Goal: Contribute content: Contribute content

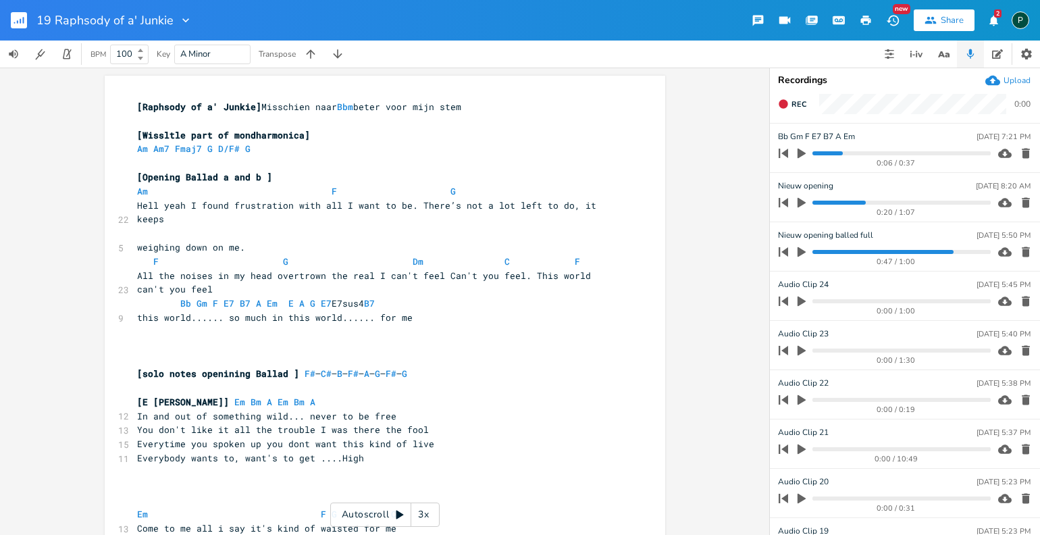
scroll to position [0, 5]
click at [186, 22] on icon "button" at bounding box center [186, 21] width 14 height 14
click at [192, 52] on li "Collection Collections" at bounding box center [210, 61] width 81 height 23
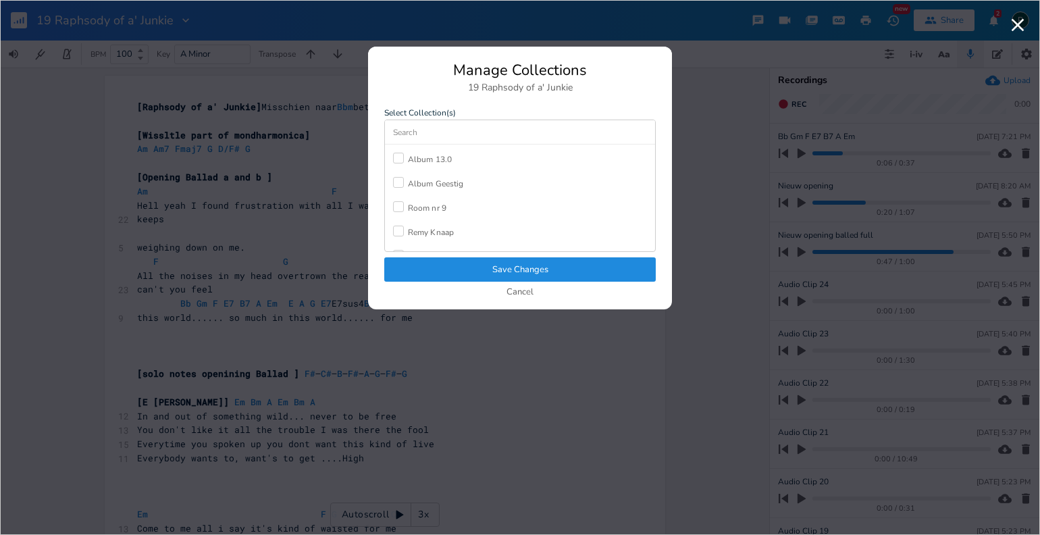
scroll to position [139, 0]
click at [523, 288] on button "Cancel" at bounding box center [520, 292] width 27 height 11
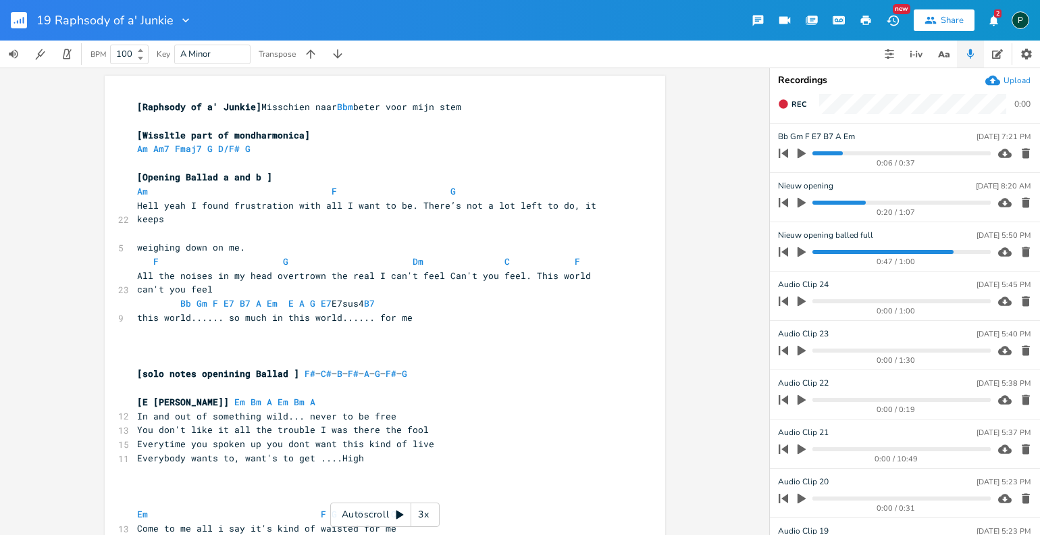
click at [20, 20] on icon "button" at bounding box center [20, 21] width 1 height 5
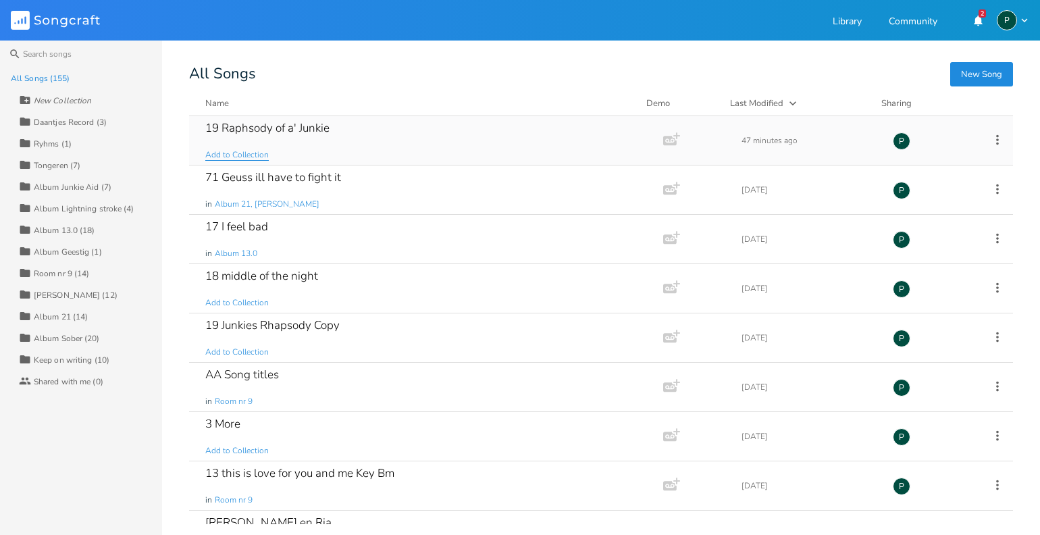
click at [246, 157] on span "Add to Collection" at bounding box center [236, 154] width 63 height 11
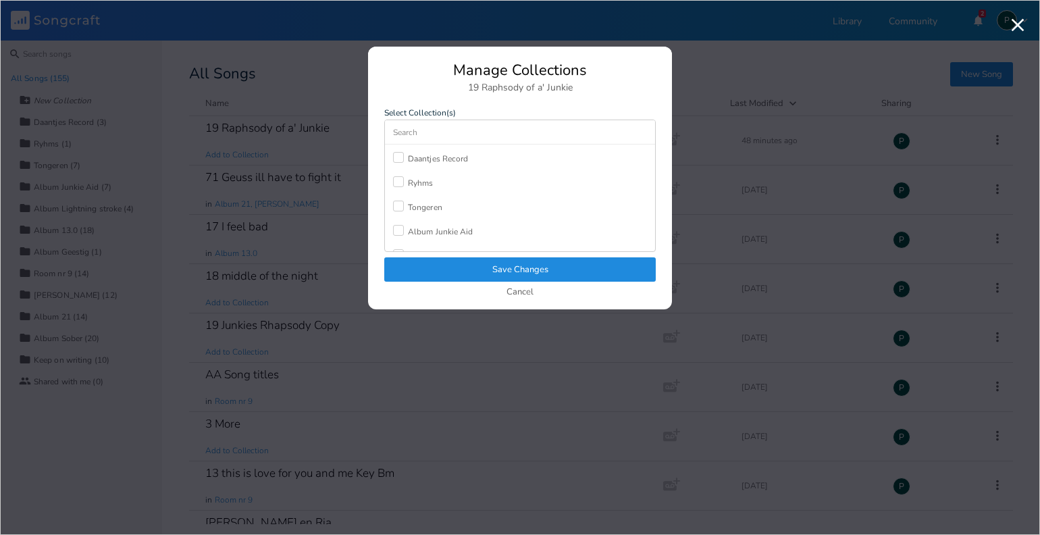
scroll to position [205, 0]
click at [522, 293] on button "Cancel" at bounding box center [520, 292] width 27 height 11
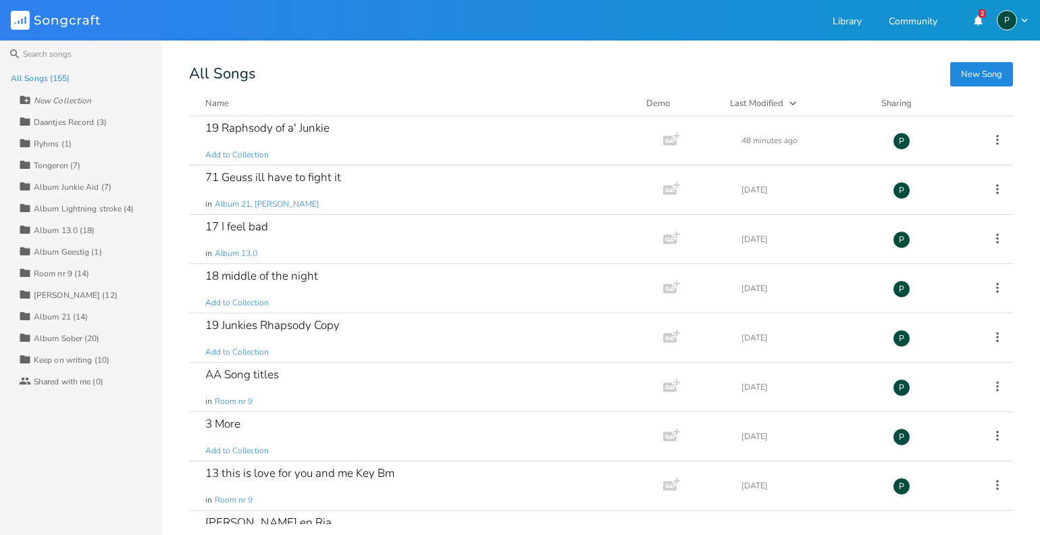
click at [43, 97] on div "New Collection" at bounding box center [62, 101] width 57 height 8
click at [80, 101] on input "Album 13.5" at bounding box center [86, 100] width 105 height 18
click at [76, 102] on input "Album 1305" at bounding box center [86, 100] width 105 height 18
drag, startPoint x: 107, startPoint y: 99, endPoint x: 67, endPoint y: 103, distance: 40.0
click at [67, 103] on input "Album 13.05" at bounding box center [86, 100] width 105 height 18
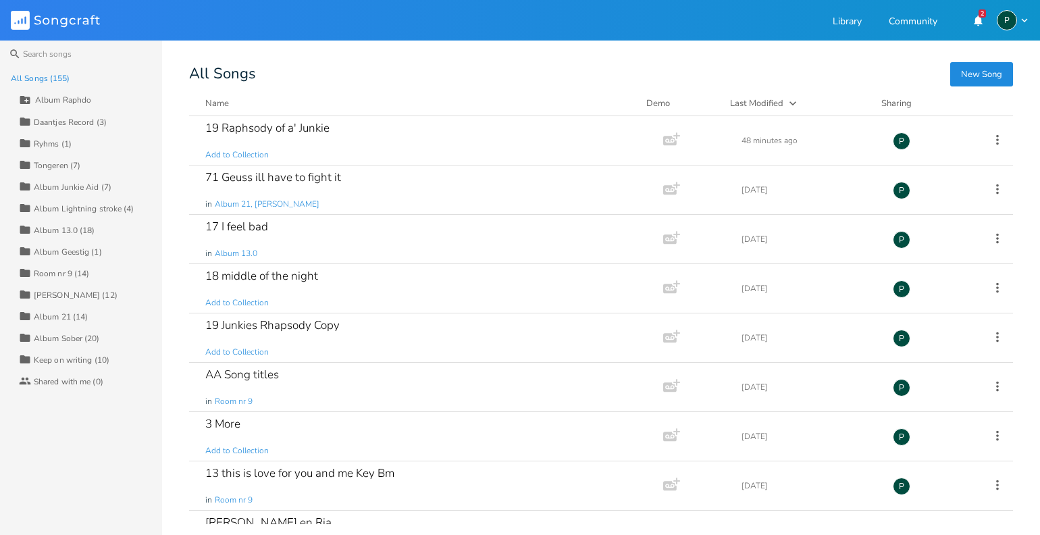
type input "Album Raphdo"
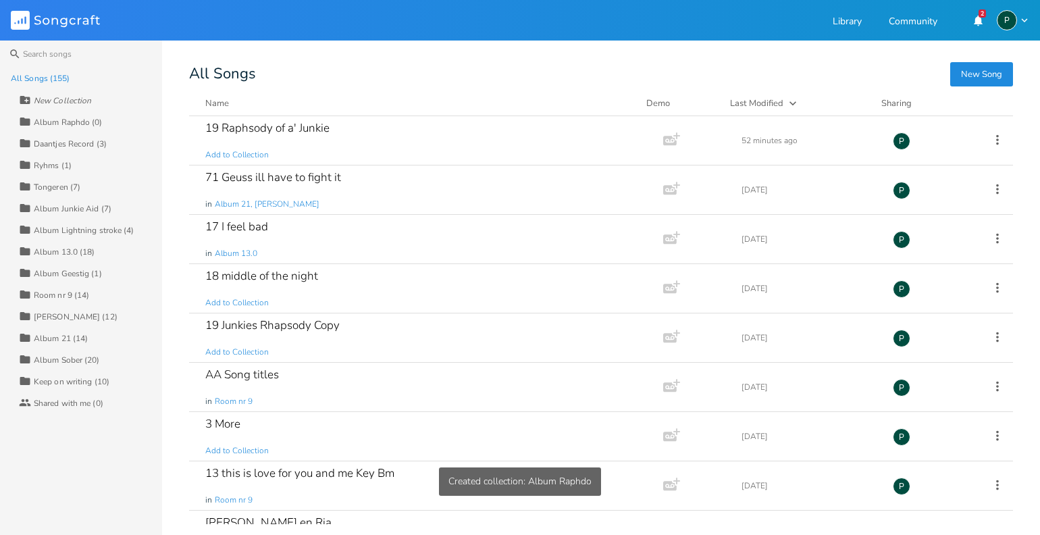
click at [74, 121] on div "Album Raphdo (0)" at bounding box center [68, 122] width 69 height 8
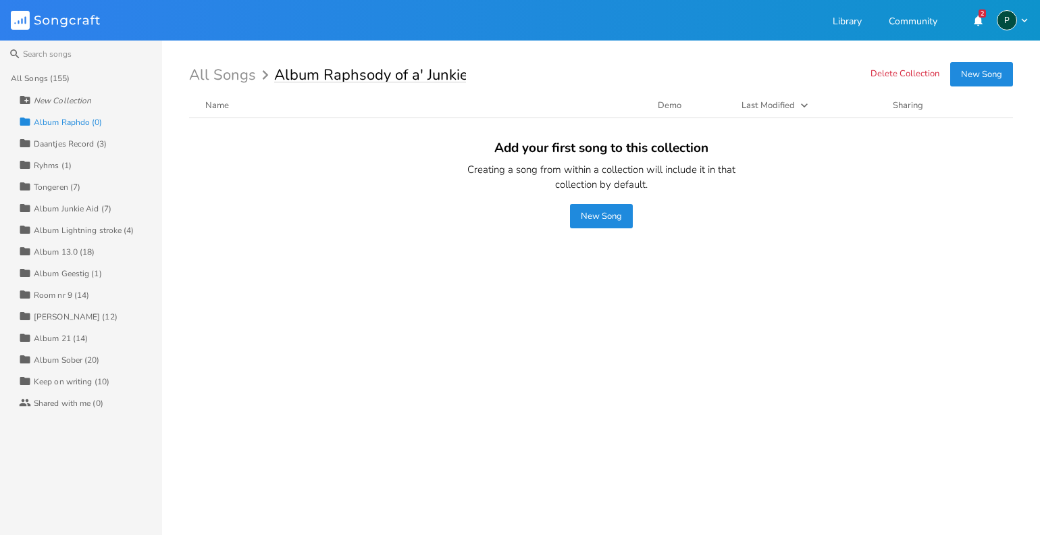
click at [421, 72] on input "Album Raphsody of a' Junkie" at bounding box center [370, 75] width 192 height 15
click at [322, 78] on input "Album Raphsody of a Junkie" at bounding box center [368, 75] width 188 height 15
type input "Raphsody of a Junkie"
click at [46, 70] on div "All Songs (155)" at bounding box center [86, 79] width 151 height 22
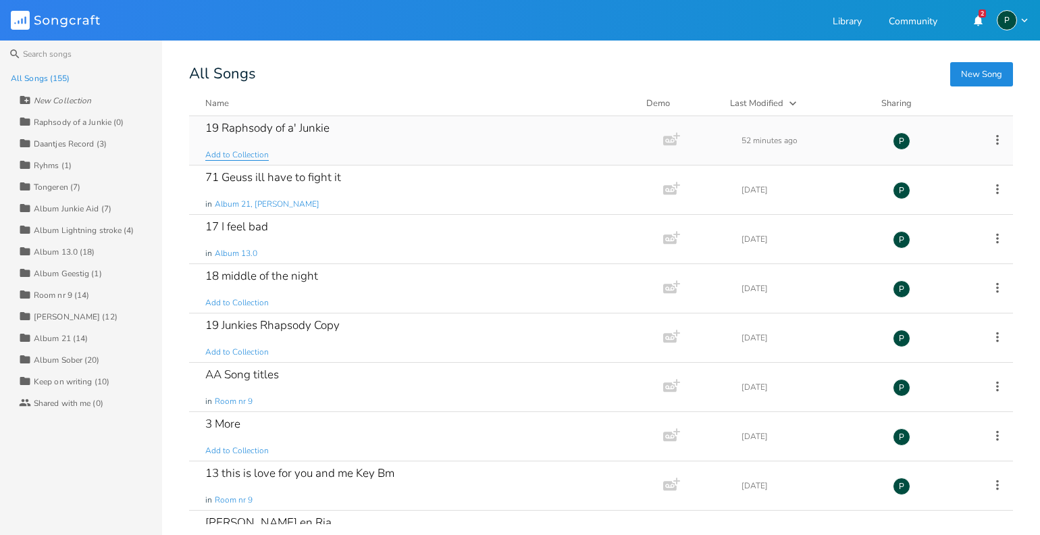
click at [249, 153] on span "Add to Collection" at bounding box center [236, 154] width 63 height 11
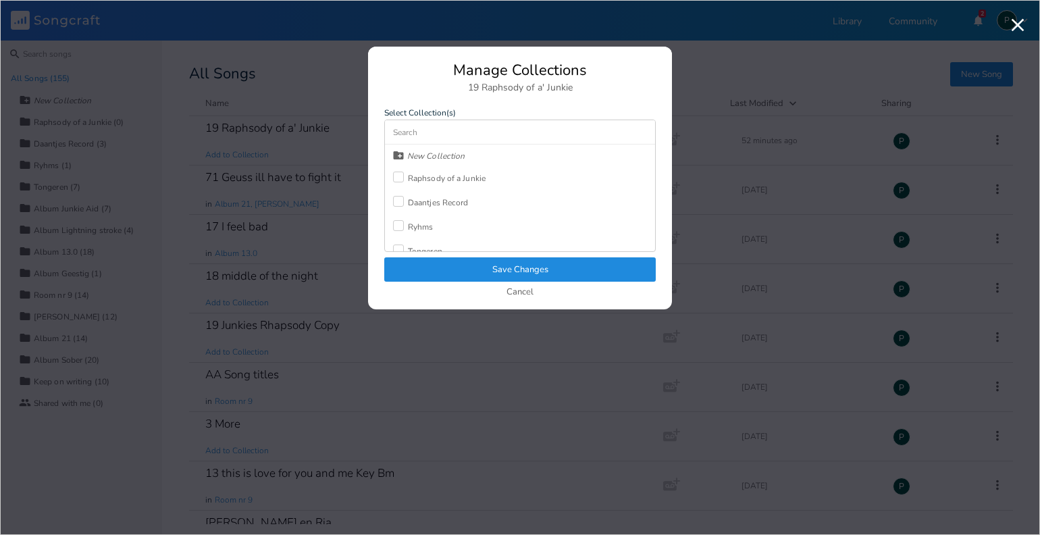
click at [443, 178] on div "Raphsody of a Junkie" at bounding box center [447, 178] width 78 height 8
click at [517, 273] on button "Save Changes" at bounding box center [520, 269] width 272 height 24
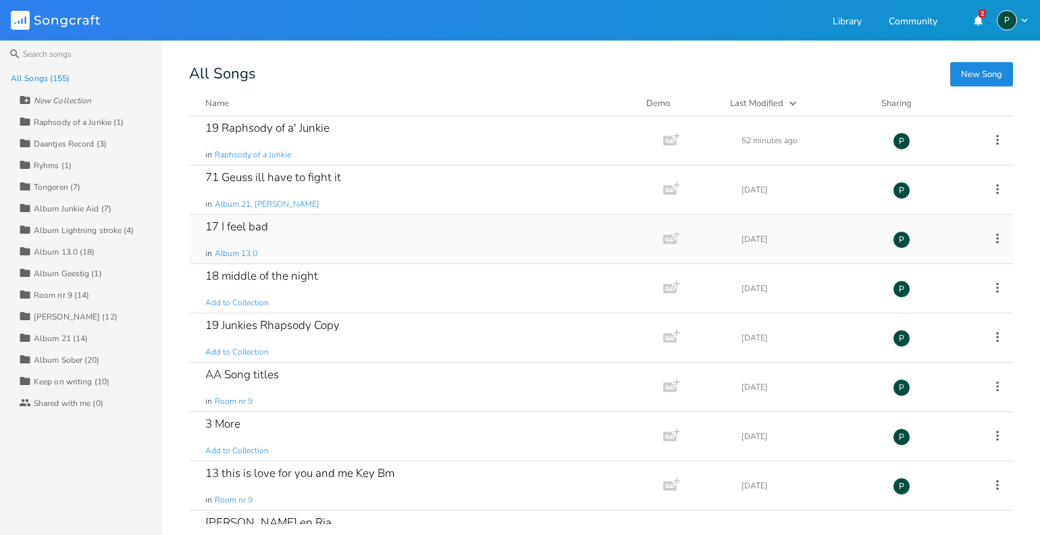
click at [263, 234] on div "17 I feel bad in Album 13.0" at bounding box center [423, 239] width 436 height 49
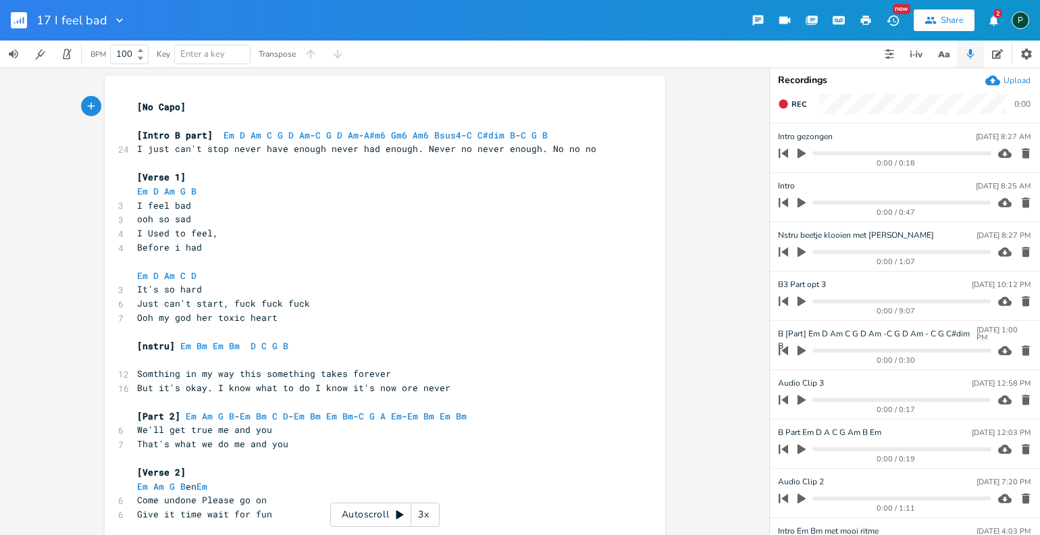
click at [116, 20] on icon "button" at bounding box center [119, 20] width 7 height 4
click at [129, 58] on span "Collection Collections" at bounding box center [136, 61] width 54 height 9
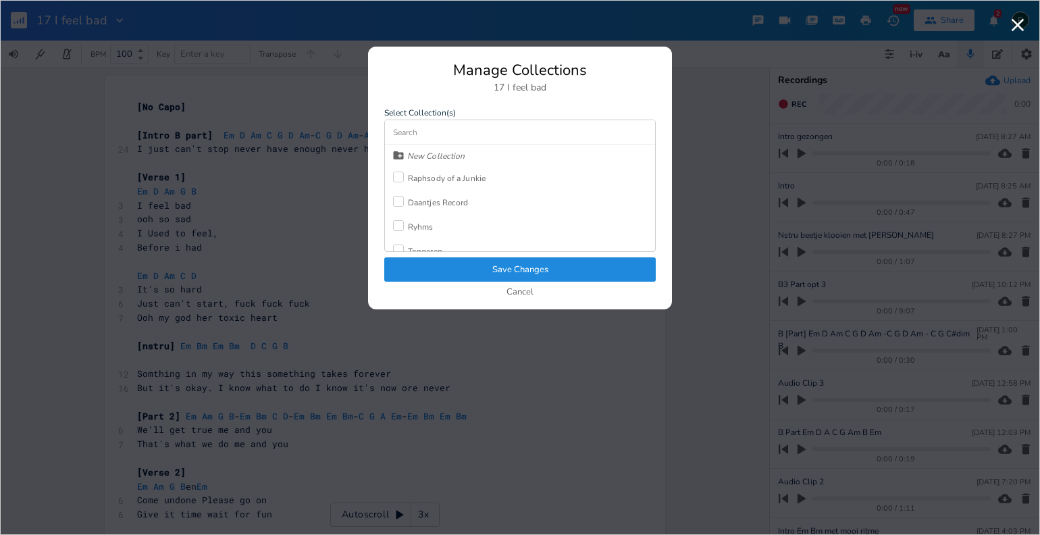
click at [397, 181] on div at bounding box center [398, 177] width 11 height 11
click at [486, 275] on button "Save Changes" at bounding box center [520, 269] width 272 height 24
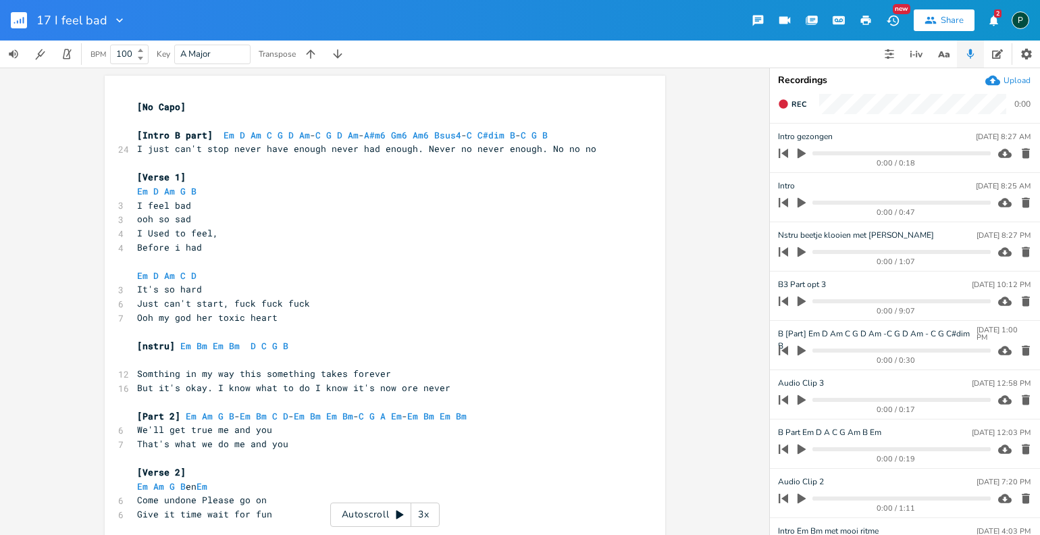
click at [29, 12] on button "button" at bounding box center [24, 20] width 27 height 32
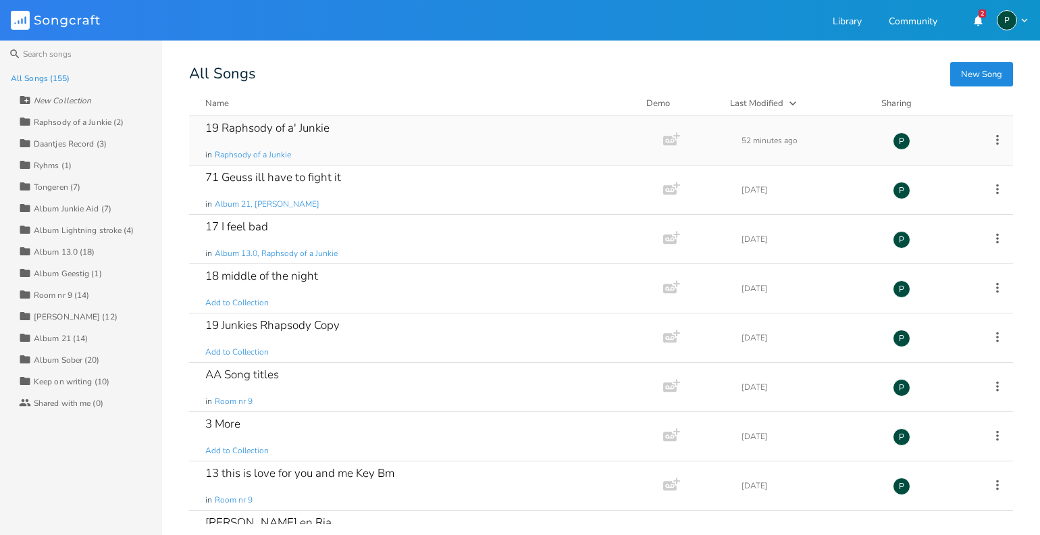
click at [299, 128] on div "19 Raphsody of a' Junkie" at bounding box center [267, 127] width 124 height 11
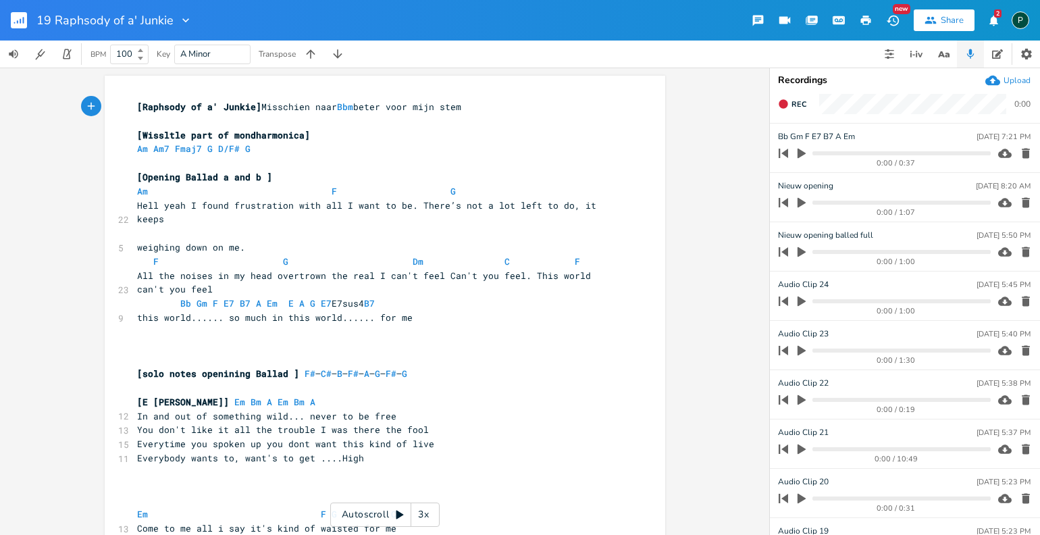
click at [210, 107] on span "[Raphsody of a' Junkie]" at bounding box center [199, 107] width 124 height 12
type textarea "[Raphsody of a Junkie"
drag, startPoint x: 244, startPoint y: 109, endPoint x: 130, endPoint y: 109, distance: 113.5
click at [134, 109] on pre "[Raphsody of a Junkie] Misschien naar Bbm beter voor mijn stem" at bounding box center [378, 107] width 488 height 14
click at [230, 110] on span "[Raphsody of a Junkie]" at bounding box center [196, 107] width 119 height 12
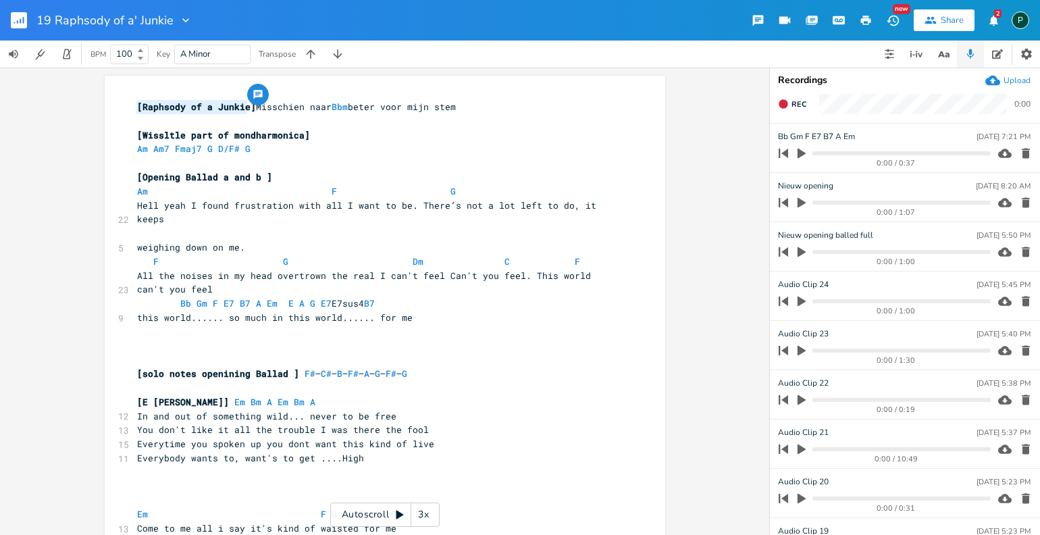
type textarea "Raphsody of a Junkie"
drag, startPoint x: 242, startPoint y: 109, endPoint x: 138, endPoint y: 103, distance: 104.9
click at [138, 103] on span "[Raphsody of a Junkie]" at bounding box center [196, 107] width 119 height 12
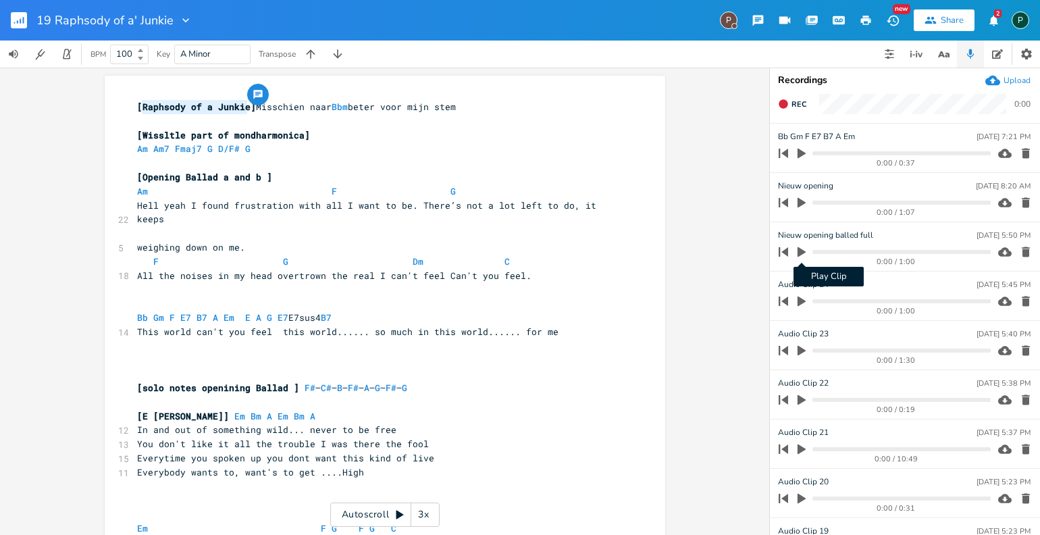
click at [802, 247] on icon "button" at bounding box center [802, 252] width 12 height 12
click at [802, 247] on icon "button" at bounding box center [801, 252] width 11 height 11
click at [802, 247] on icon "button" at bounding box center [802, 252] width 12 height 12
click at [819, 252] on progress at bounding box center [902, 252] width 178 height 4
click at [798, 256] on icon "button" at bounding box center [801, 252] width 11 height 11
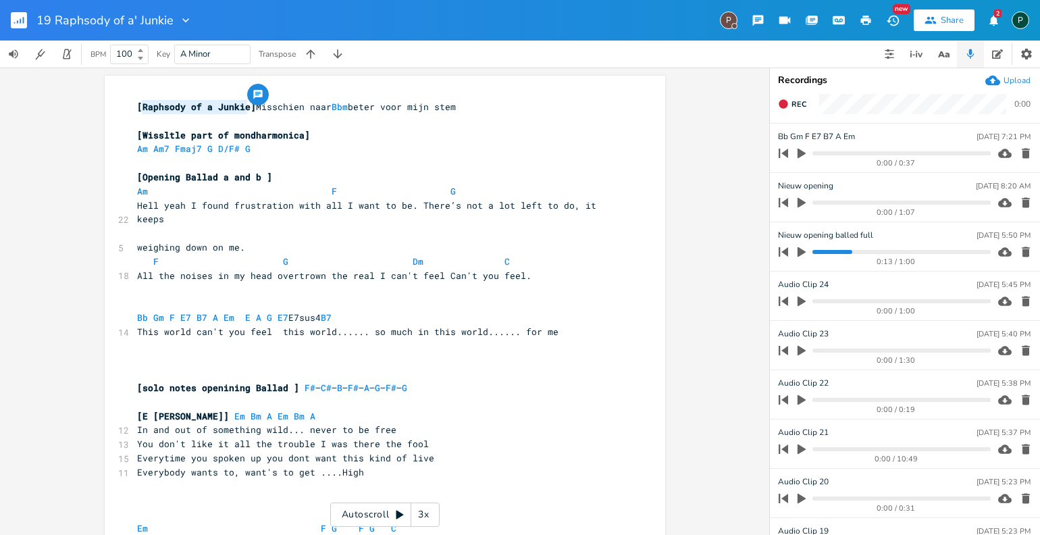
click at [148, 193] on span at bounding box center [153, 191] width 11 height 14
click at [288, 193] on span at bounding box center [299, 191] width 22 height 14
type textarea "Asus"
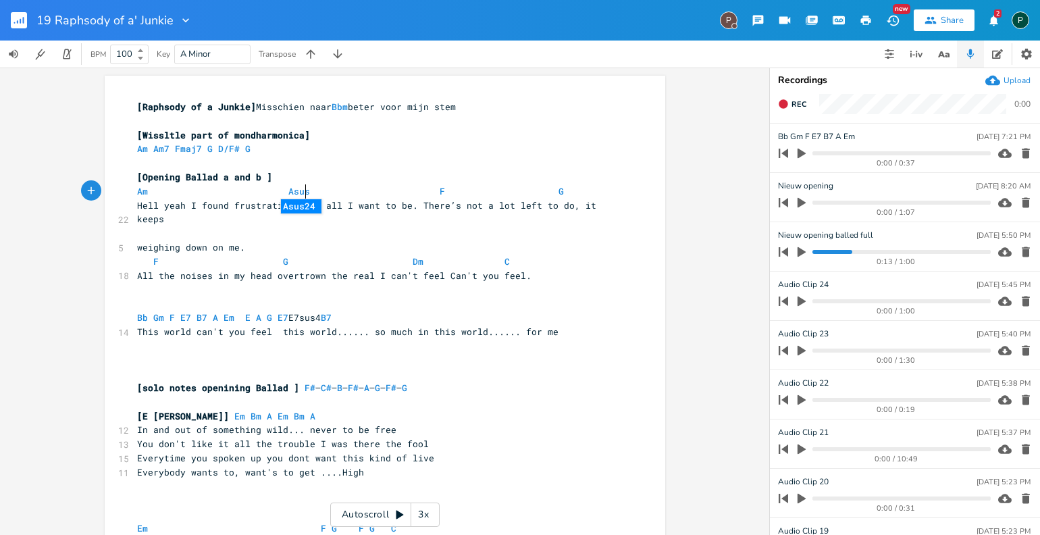
click at [357, 171] on pre "[Opening Ballad a and b ]" at bounding box center [378, 177] width 488 height 14
click at [418, 191] on span at bounding box center [429, 191] width 22 height 14
click at [805, 147] on button "Play Clip" at bounding box center [802, 154] width 18 height 22
click at [804, 149] on icon "button" at bounding box center [802, 153] width 8 height 9
click at [802, 252] on icon "button" at bounding box center [802, 252] width 8 height 10
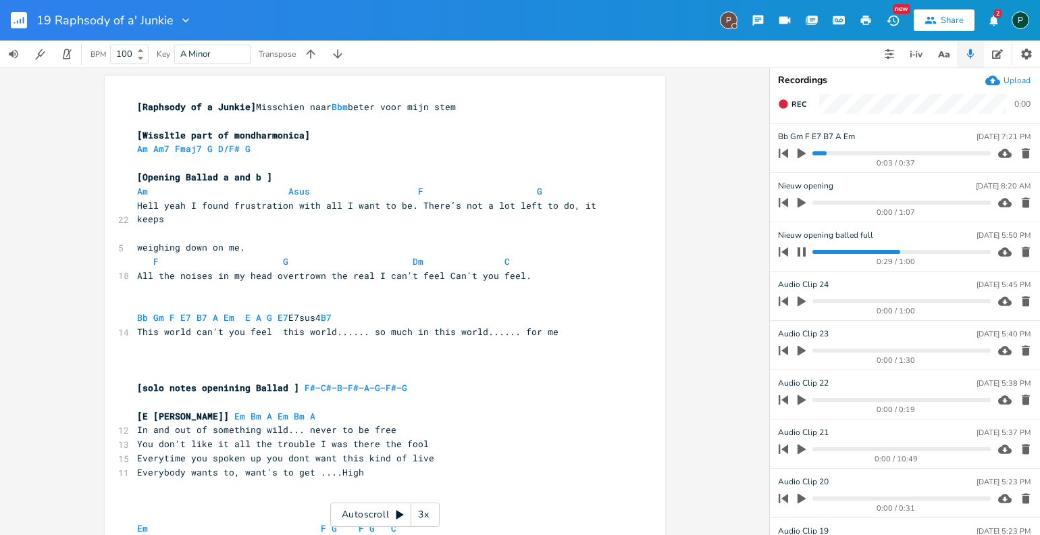
click at [806, 254] on icon "button" at bounding box center [801, 252] width 11 height 11
click at [806, 254] on icon "button" at bounding box center [802, 252] width 12 height 12
click at [888, 253] on progress at bounding box center [902, 252] width 178 height 4
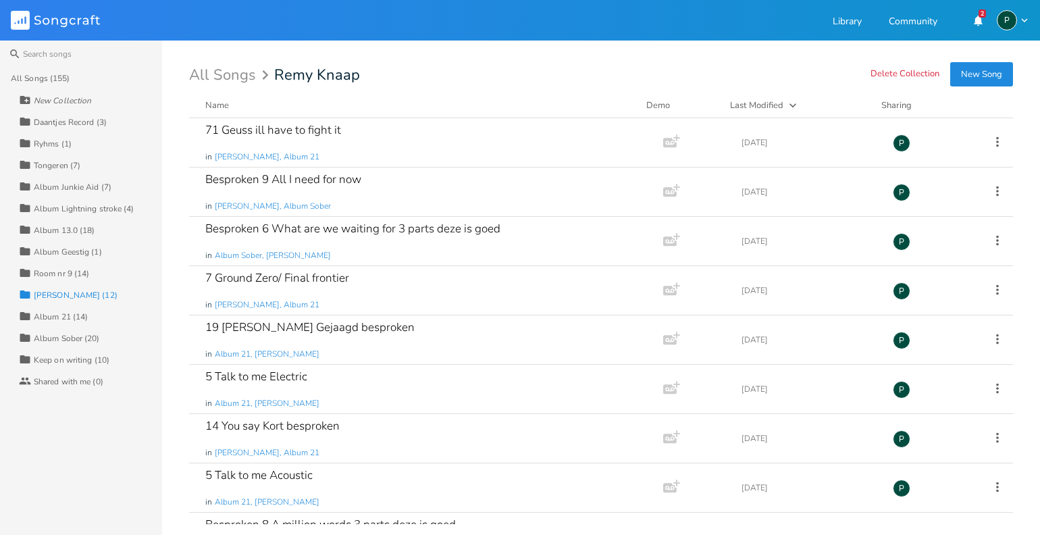
click at [72, 125] on div "Daantjes Record (3)" at bounding box center [70, 122] width 73 height 8
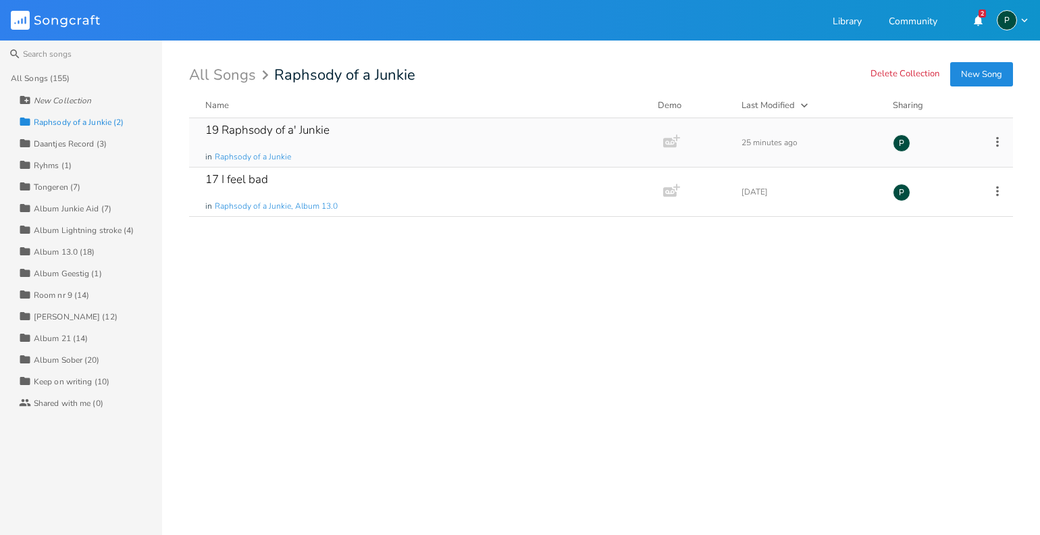
click at [293, 131] on div "19 Raphsody of a' Junkie" at bounding box center [267, 129] width 124 height 11
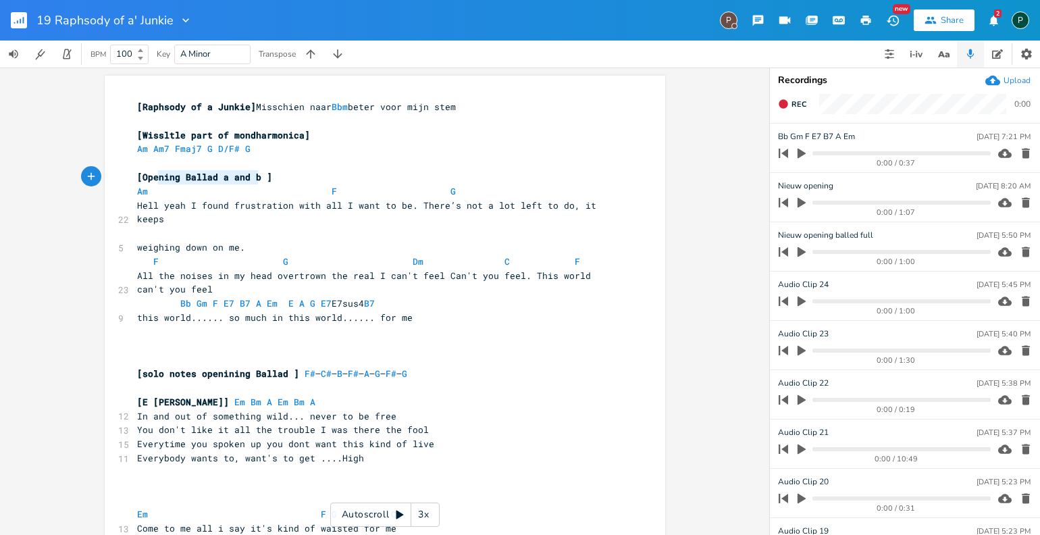
type textarea "Opening Ballad a and b"
drag, startPoint x: 256, startPoint y: 176, endPoint x: 140, endPoint y: 174, distance: 115.5
click at [140, 174] on span "[Opening Ballad a and b ]" at bounding box center [204, 177] width 135 height 12
click at [523, 270] on span "All the noises in my head overtrown the real I can't feel Can't you feel. This …" at bounding box center [366, 283] width 459 height 26
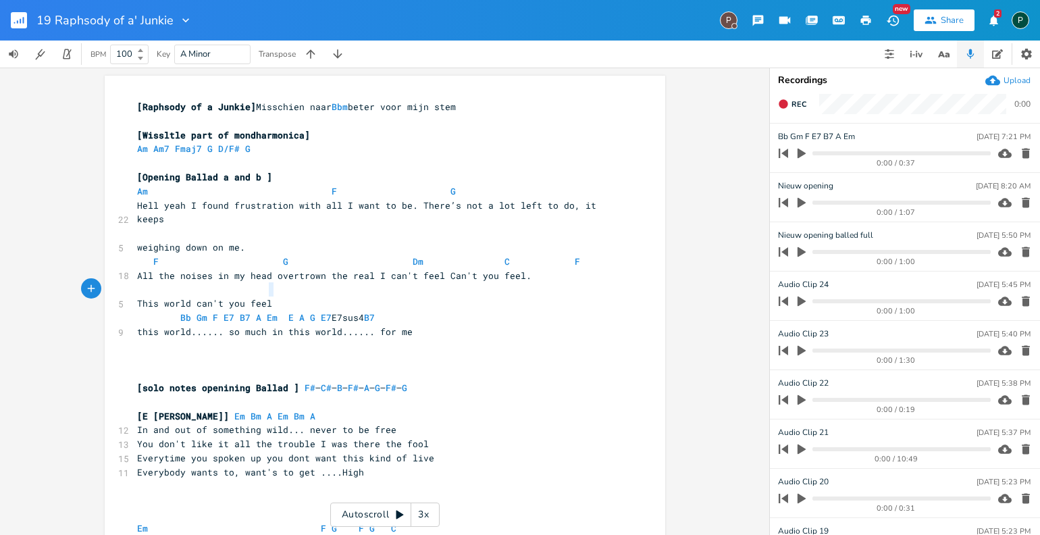
type textarea "This world can't you feel"
drag, startPoint x: 267, startPoint y: 288, endPoint x: 120, endPoint y: 284, distance: 148.0
click at [134, 325] on pre "this world...... so much in this world...... for me" at bounding box center [378, 332] width 488 height 14
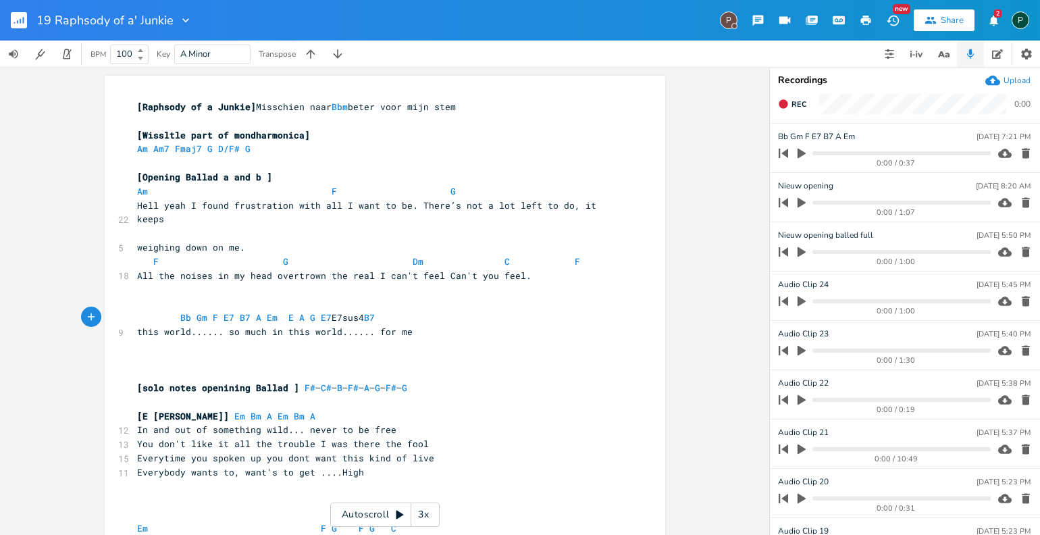
paste textarea
click at [172, 311] on span at bounding box center [170, 318] width 22 height 14
click at [590, 255] on pre "F G Dm C F" at bounding box center [378, 262] width 488 height 14
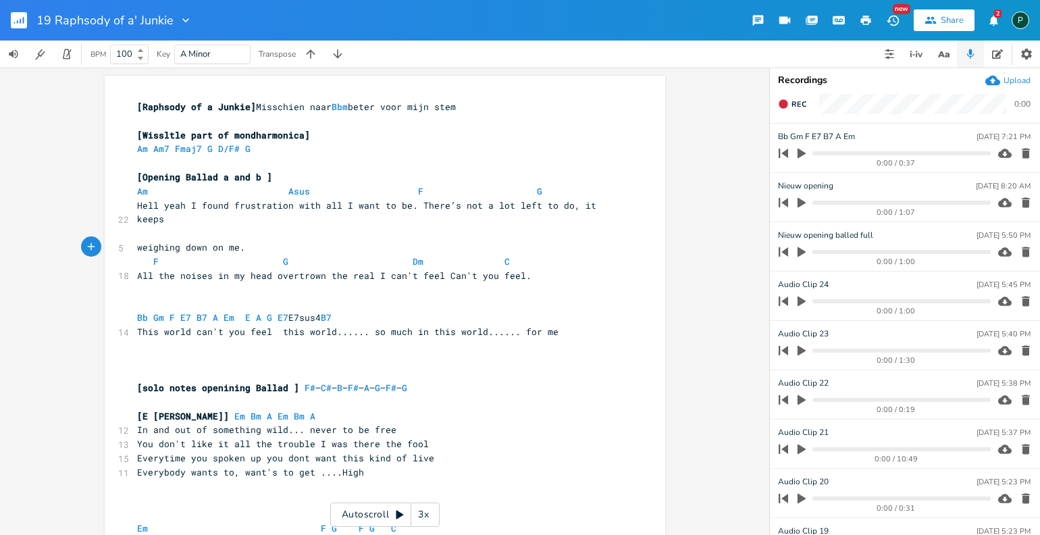
click at [803, 246] on icon "button" at bounding box center [802, 252] width 12 height 12
click at [833, 253] on progress at bounding box center [902, 252] width 178 height 4
click at [807, 253] on icon "button" at bounding box center [801, 252] width 11 height 11
click at [529, 168] on pre "​" at bounding box center [378, 163] width 488 height 14
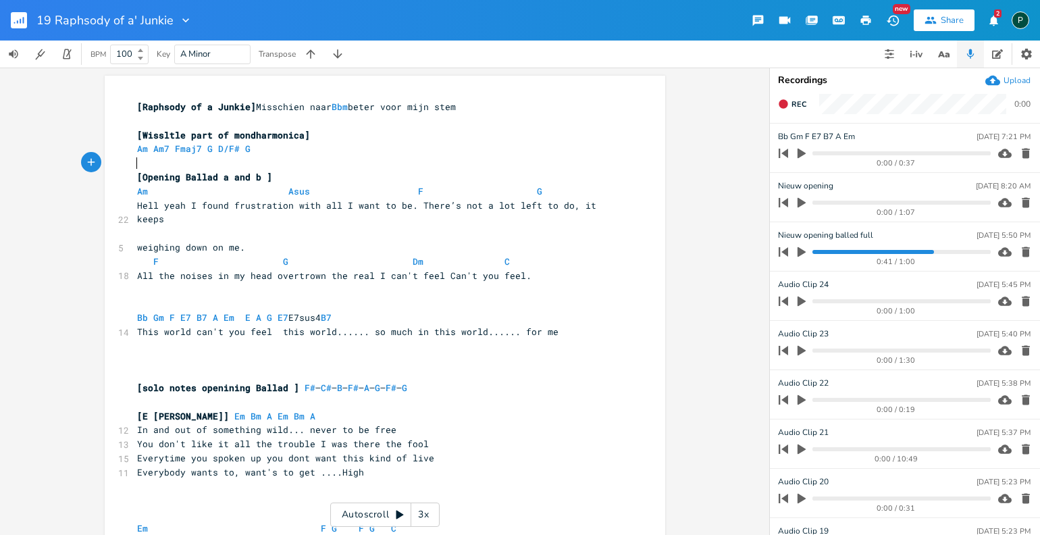
click at [515, 190] on span "Am Asus F G" at bounding box center [342, 191] width 411 height 12
click at [799, 155] on icon "button" at bounding box center [802, 154] width 8 height 10
click at [804, 152] on icon "button" at bounding box center [802, 153] width 8 height 9
click at [803, 253] on icon "button" at bounding box center [802, 252] width 8 height 10
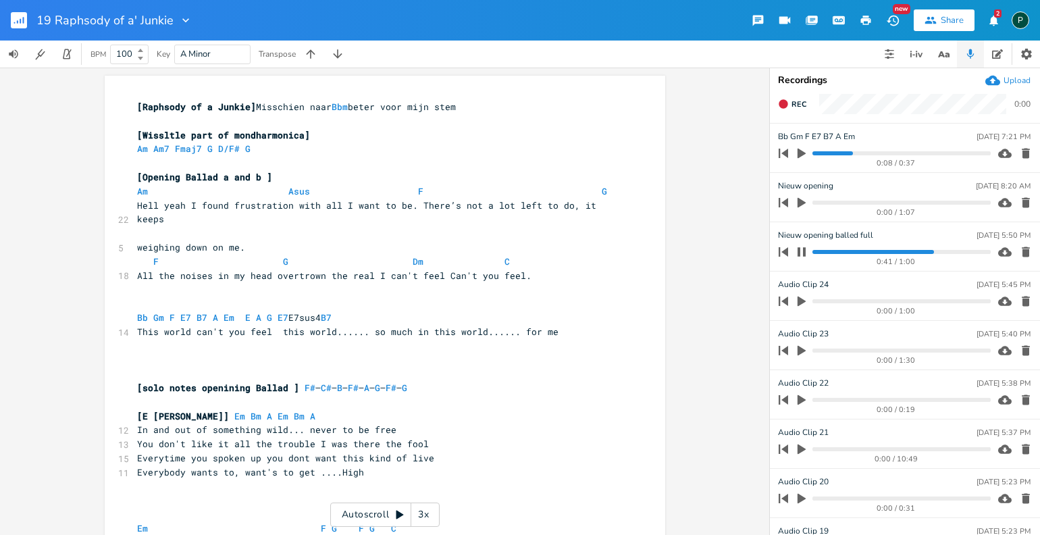
click at [910, 250] on progress at bounding box center [902, 252] width 178 height 4
click at [901, 250] on progress at bounding box center [902, 252] width 178 height 4
click at [890, 251] on progress at bounding box center [902, 252] width 178 height 4
click at [882, 251] on progress at bounding box center [902, 252] width 178 height 4
click at [808, 249] on button "button" at bounding box center [802, 252] width 18 height 22
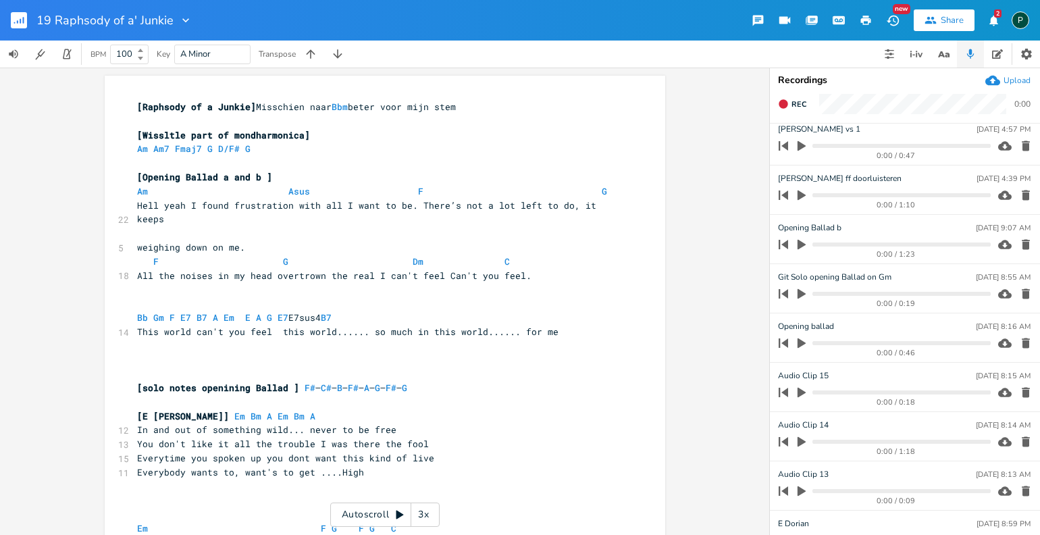
scroll to position [0, 0]
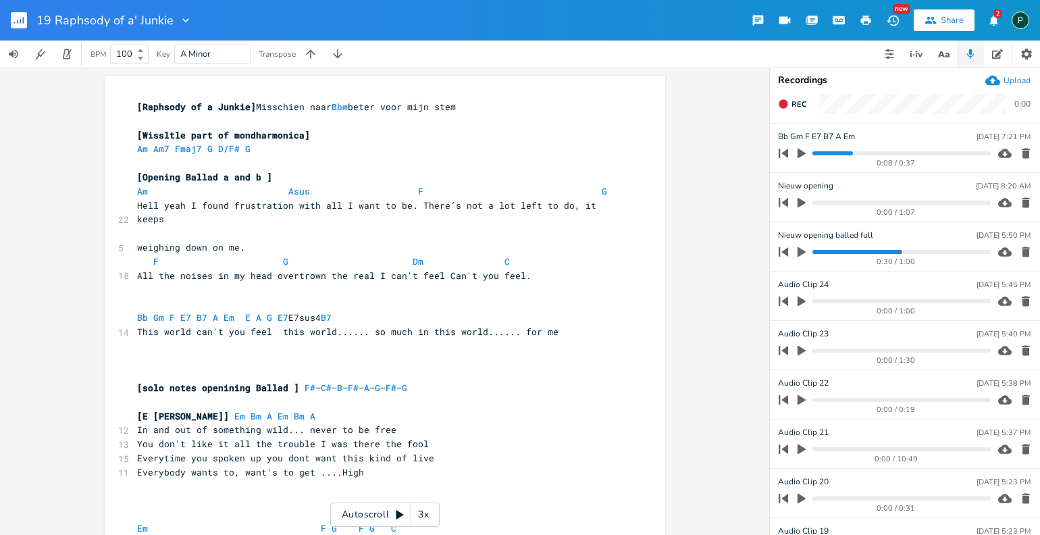
click at [805, 153] on icon "button" at bounding box center [802, 154] width 8 height 10
click at [814, 153] on progress at bounding box center [902, 153] width 178 height 4
click at [813, 154] on progress at bounding box center [902, 153] width 178 height 4
click at [802, 153] on icon "button" at bounding box center [801, 153] width 11 height 11
click at [804, 251] on icon "button" at bounding box center [802, 252] width 8 height 10
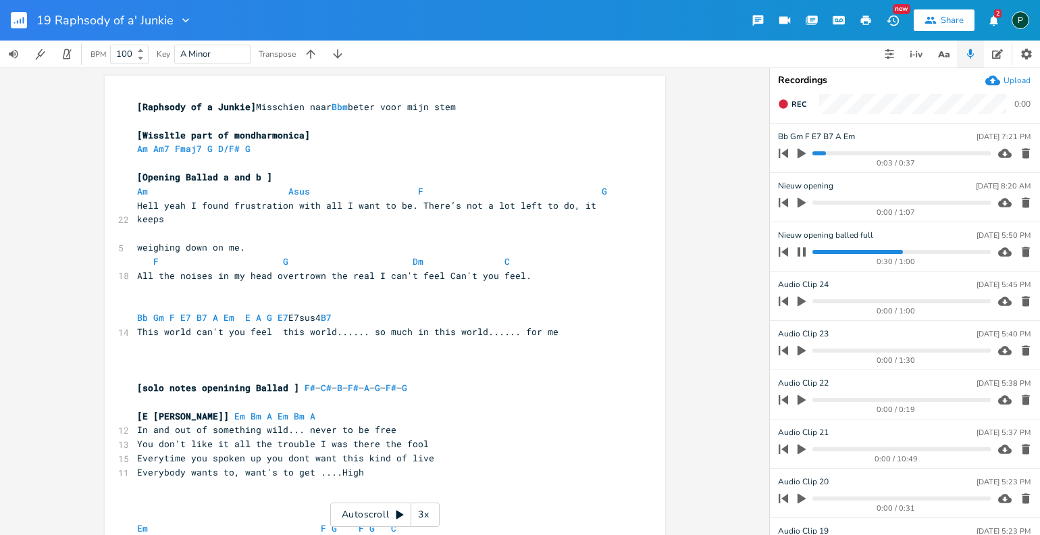
click at [886, 249] on div "0:30 / 1:00" at bounding box center [882, 252] width 217 height 22
click at [884, 251] on progress at bounding box center [902, 252] width 178 height 4
click at [804, 251] on icon "button" at bounding box center [802, 251] width 8 height 9
click at [800, 151] on icon "button" at bounding box center [802, 154] width 8 height 10
click at [812, 153] on div "0:03 / 0:37" at bounding box center [882, 154] width 217 height 22
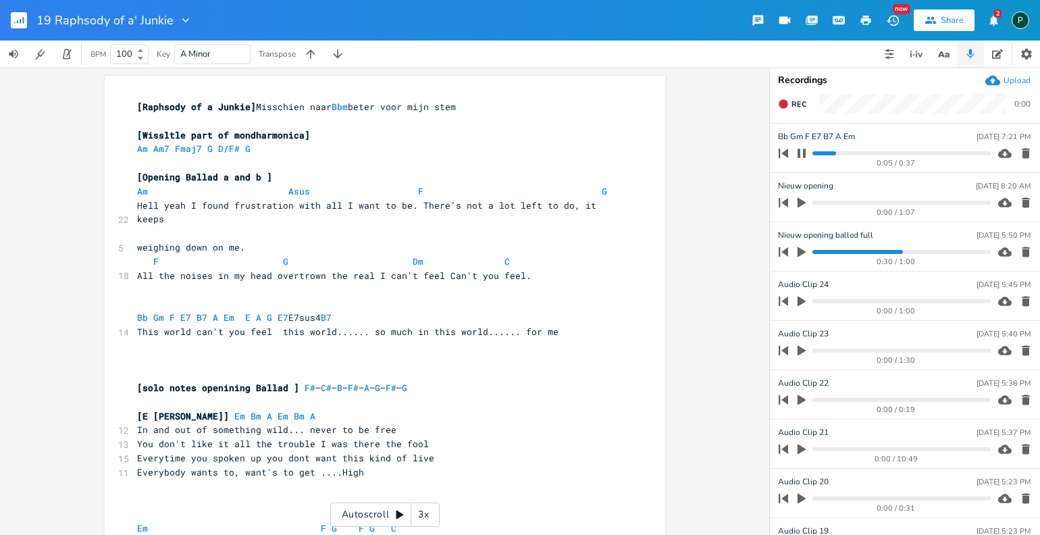
drag, startPoint x: 825, startPoint y: 153, endPoint x: 809, endPoint y: 152, distance: 16.9
click at [809, 152] on div "0:05 / 0:37" at bounding box center [882, 154] width 217 height 22
click at [813, 152] on progress at bounding box center [902, 153] width 178 height 4
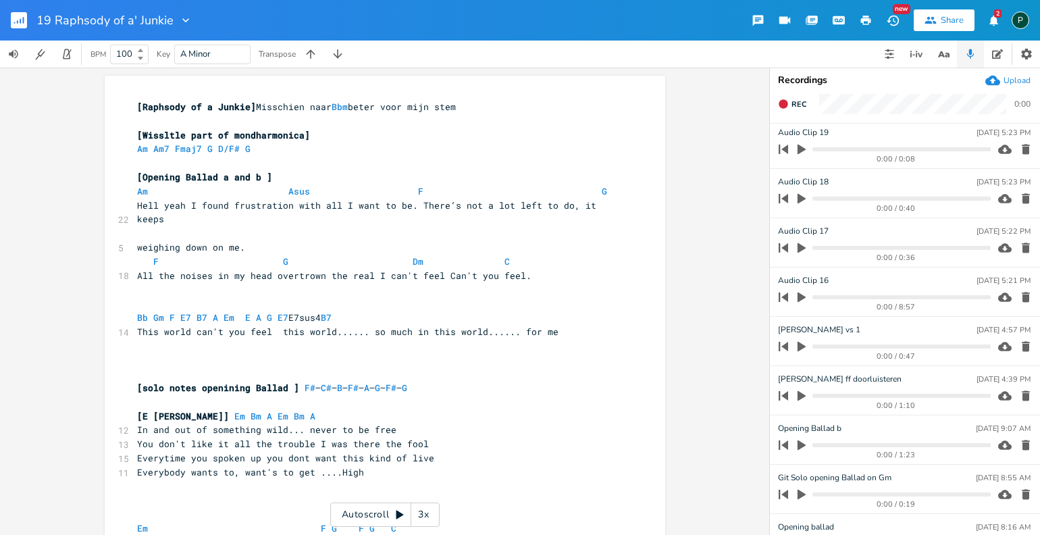
click at [804, 151] on icon "button" at bounding box center [802, 149] width 12 height 12
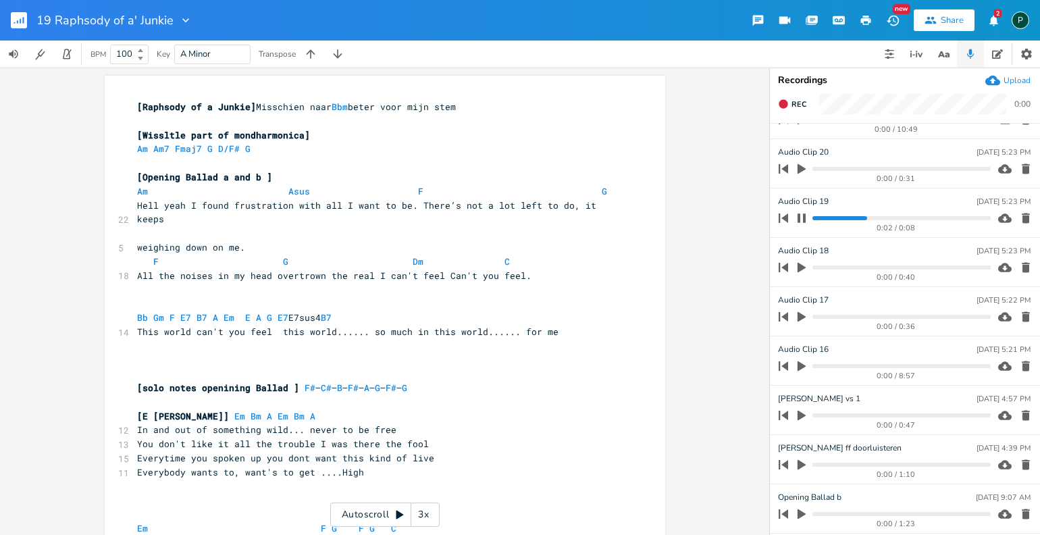
scroll to position [323, 0]
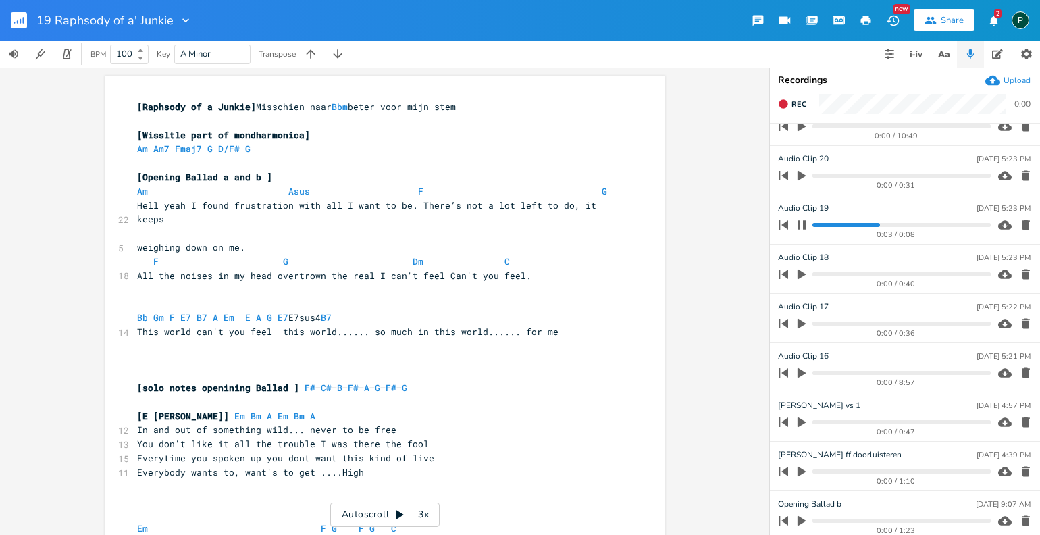
click at [802, 220] on icon "button" at bounding box center [801, 225] width 11 height 11
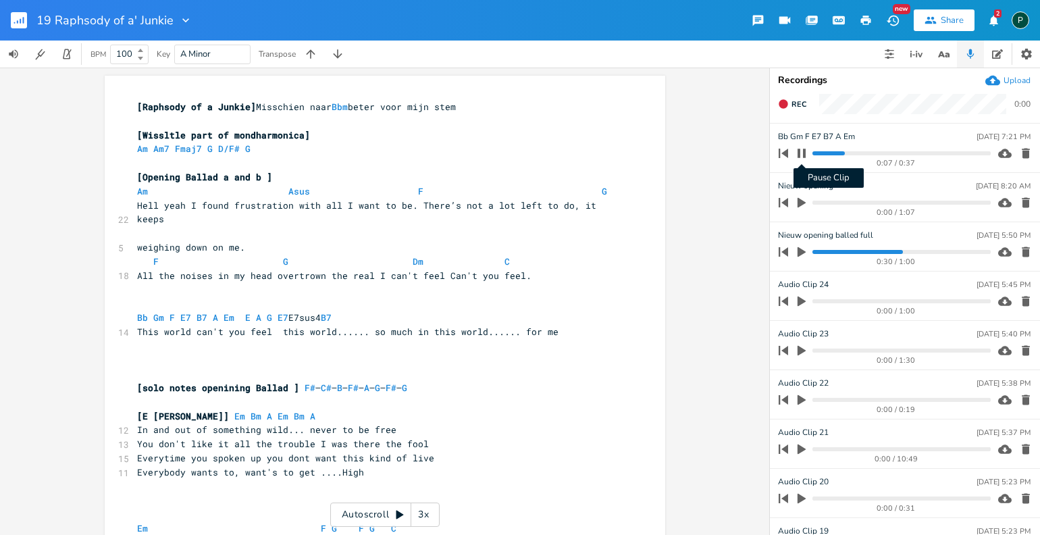
click at [800, 149] on icon "button" at bounding box center [801, 153] width 11 height 11
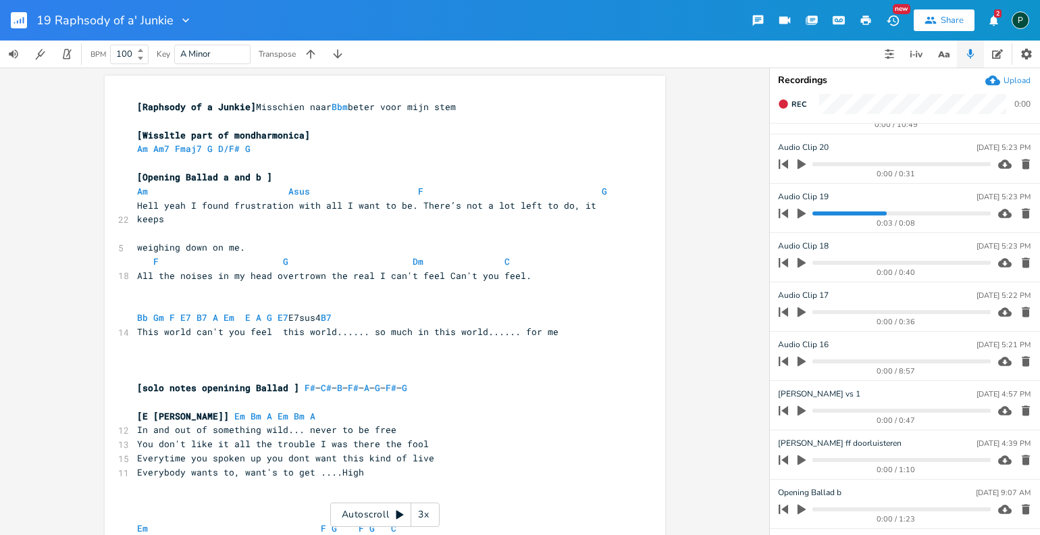
scroll to position [399, 0]
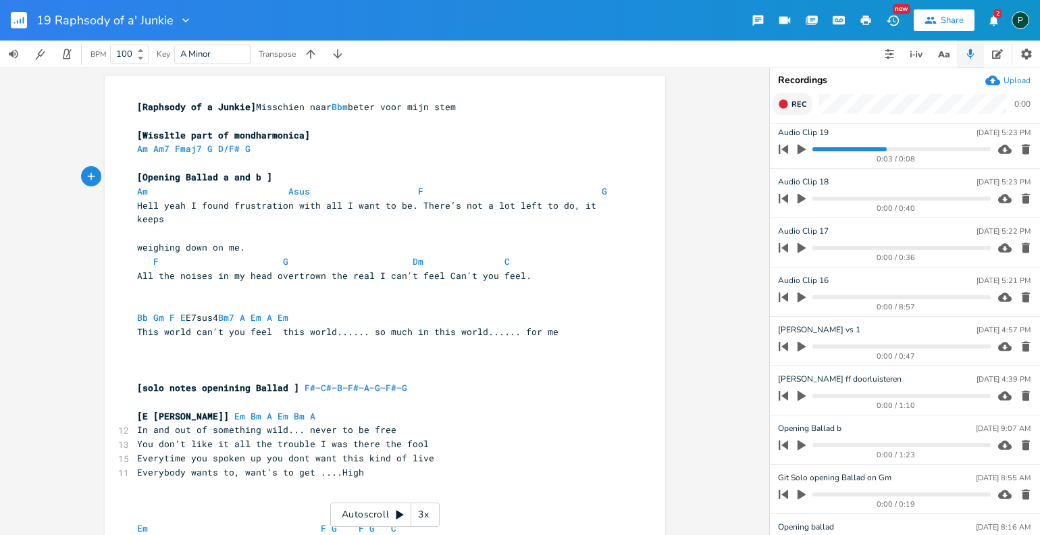
click at [793, 105] on span "Rec" at bounding box center [799, 104] width 15 height 10
click at [790, 99] on button "End" at bounding box center [793, 104] width 40 height 22
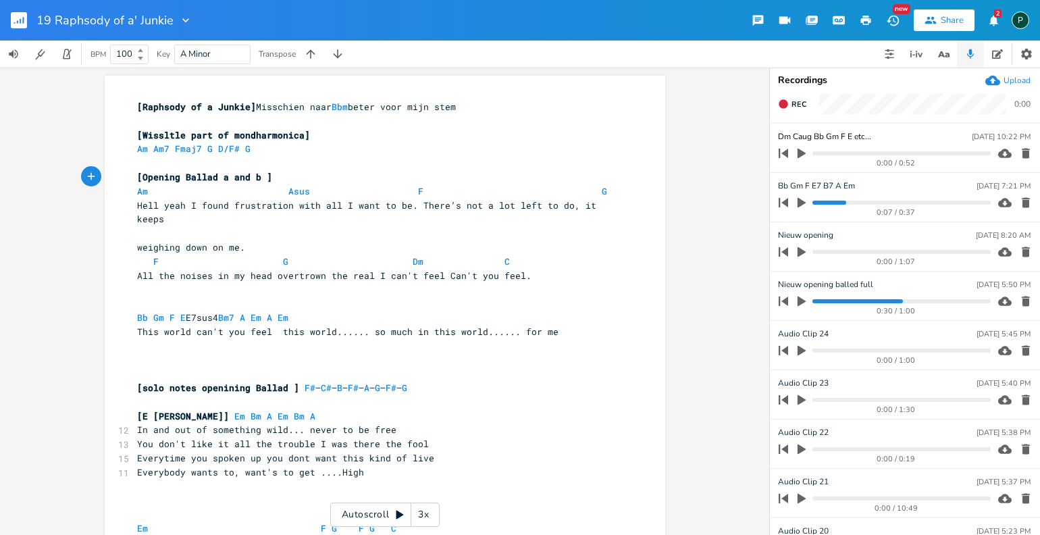
type input "Dm Caug Bb Gm F E etc....."
click at [700, 157] on div "x [Raphsody of a Junkie] Misschien naar Bbm beter voor mijn stem ​ [Wissltle pa…" at bounding box center [384, 301] width 769 height 467
click at [800, 103] on span "Rec" at bounding box center [799, 104] width 15 height 10
click at [800, 103] on span "End" at bounding box center [800, 104] width 16 height 10
click at [1021, 151] on icon "button" at bounding box center [1026, 154] width 14 height 14
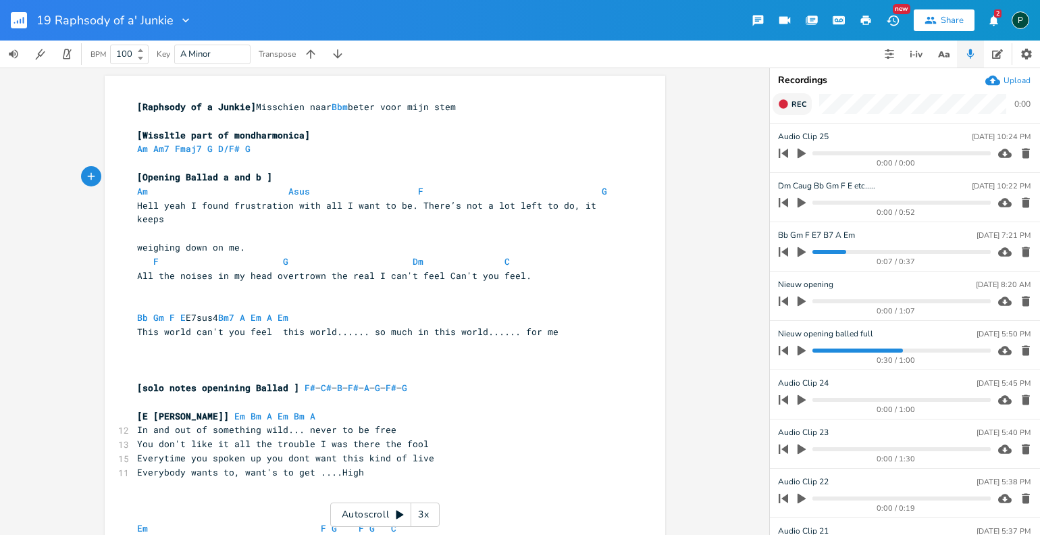
click at [804, 108] on span "Rec" at bounding box center [799, 104] width 15 height 10
click at [804, 108] on span "End" at bounding box center [800, 104] width 16 height 10
click at [1019, 154] on icon "button" at bounding box center [1026, 154] width 14 height 14
click at [794, 110] on button "Rec" at bounding box center [792, 104] width 39 height 22
click at [134, 226] on pre "​" at bounding box center [378, 233] width 488 height 14
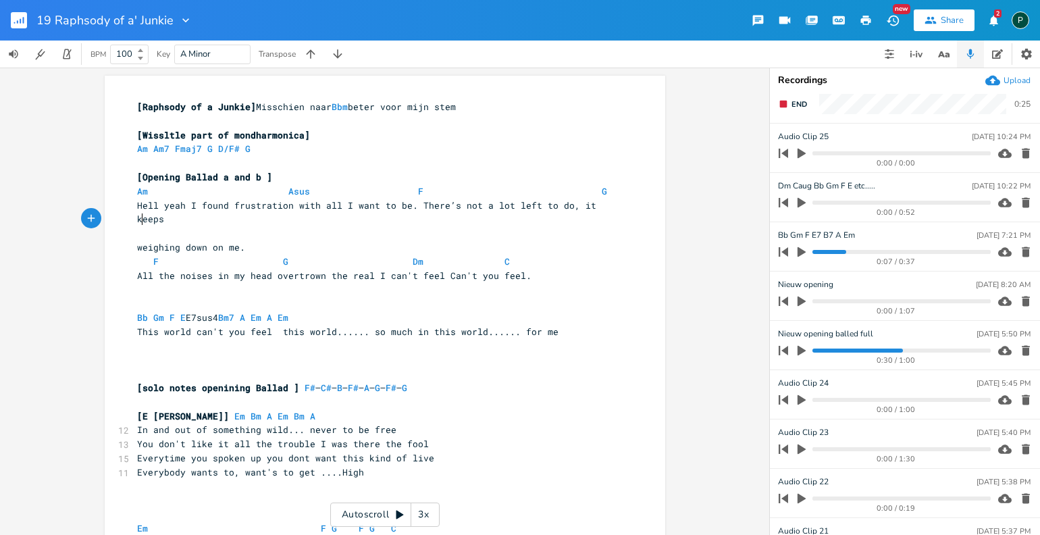
type textarea "G"
click at [599, 189] on pre "Am Asus F G" at bounding box center [378, 191] width 488 height 14
click at [791, 107] on button "End" at bounding box center [793, 104] width 40 height 22
click at [1022, 149] on icon "button" at bounding box center [1026, 154] width 8 height 10
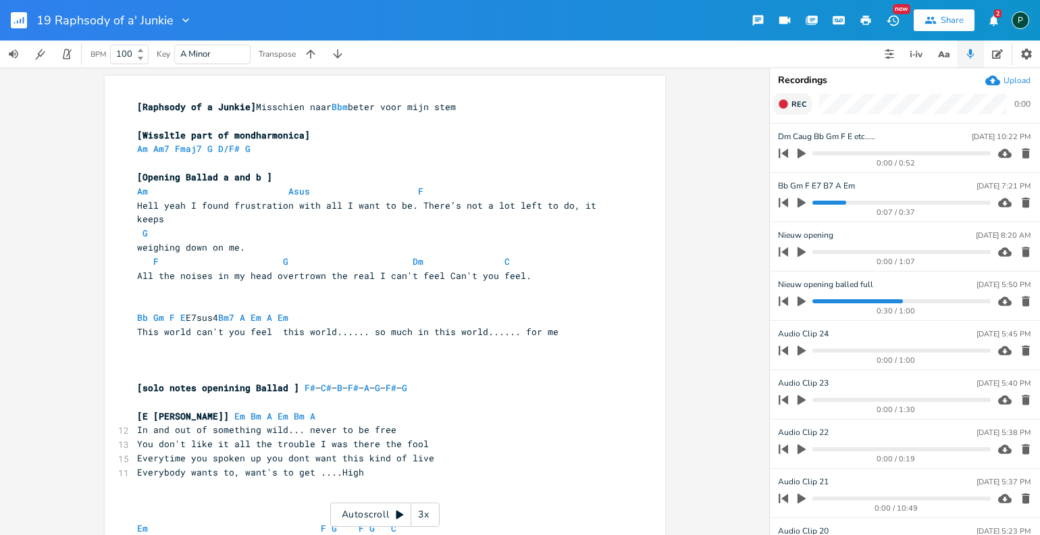
click at [793, 100] on span "Rec" at bounding box center [799, 104] width 15 height 10
click at [793, 100] on span "End" at bounding box center [800, 104] width 16 height 10
click at [1019, 152] on icon "button" at bounding box center [1026, 154] width 14 height 14
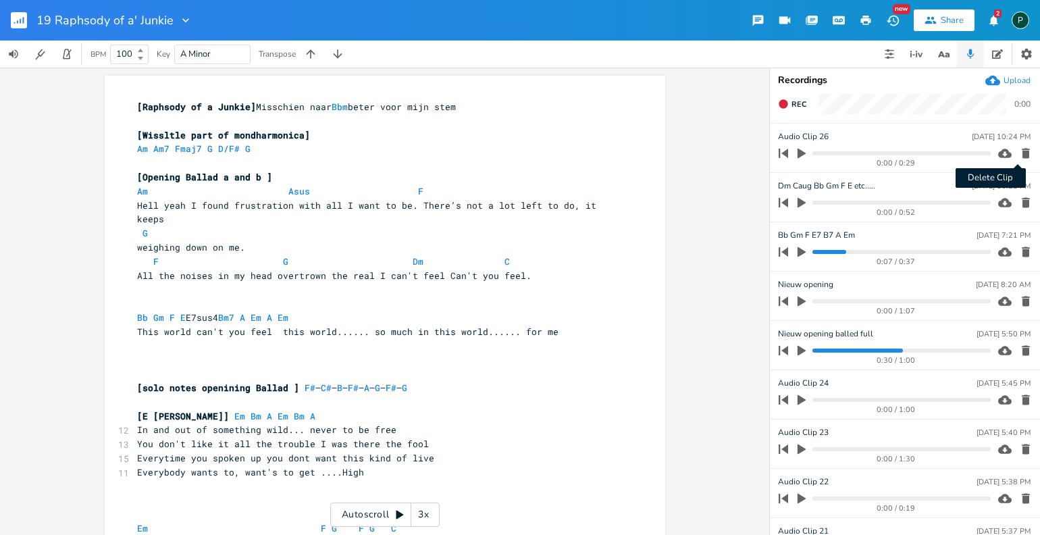
click at [1022, 154] on icon "button" at bounding box center [1026, 154] width 14 height 14
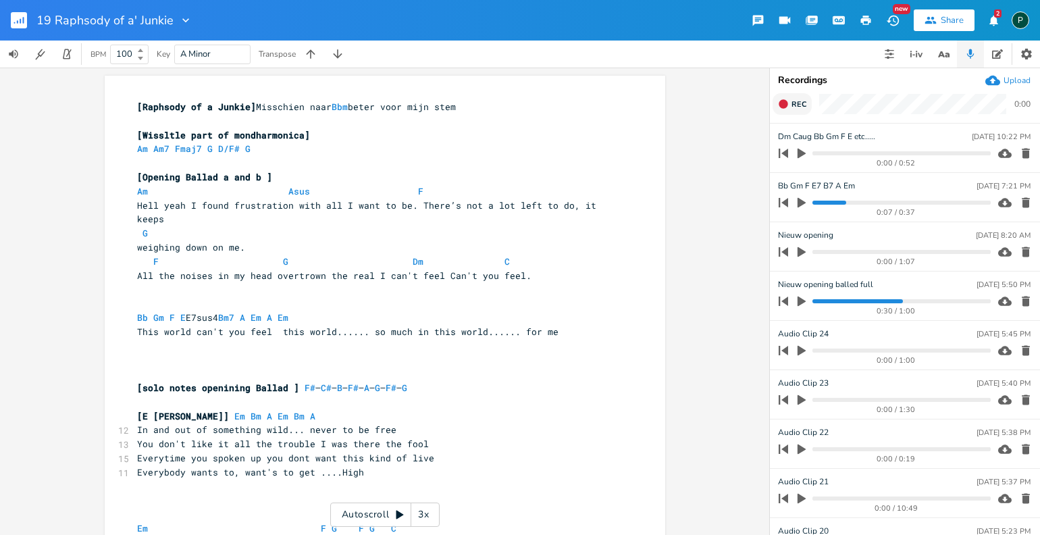
click at [789, 109] on button "Rec" at bounding box center [792, 104] width 39 height 22
click at [789, 109] on button "End" at bounding box center [793, 104] width 40 height 22
click at [1019, 153] on icon "button" at bounding box center [1026, 154] width 14 height 14
click at [798, 102] on span "Rec" at bounding box center [799, 104] width 15 height 10
click at [788, 103] on icon "button" at bounding box center [783, 104] width 11 height 11
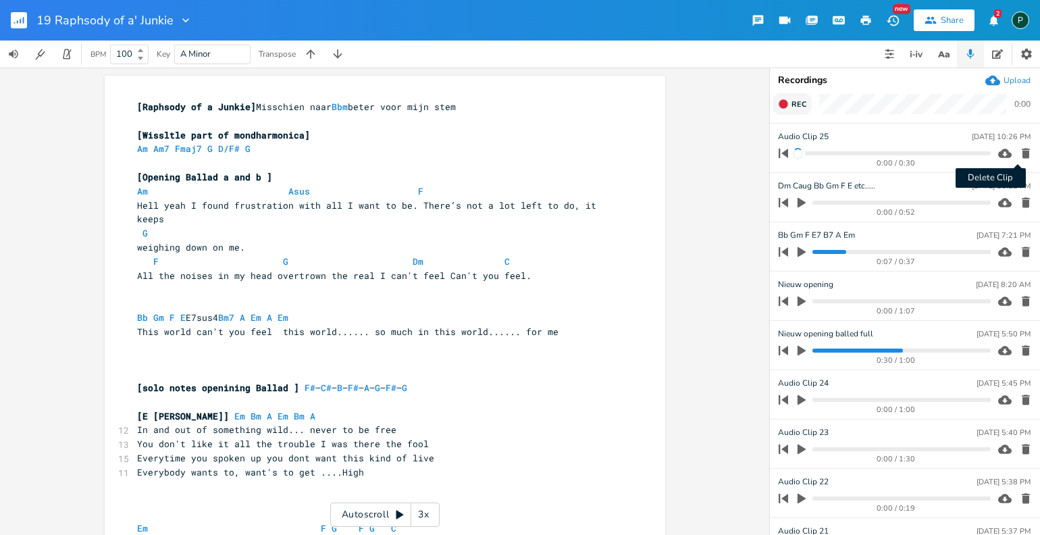
click at [1022, 155] on icon "button" at bounding box center [1026, 154] width 8 height 10
click at [783, 99] on icon "button" at bounding box center [783, 104] width 11 height 11
click at [786, 99] on icon "button" at bounding box center [783, 104] width 11 height 11
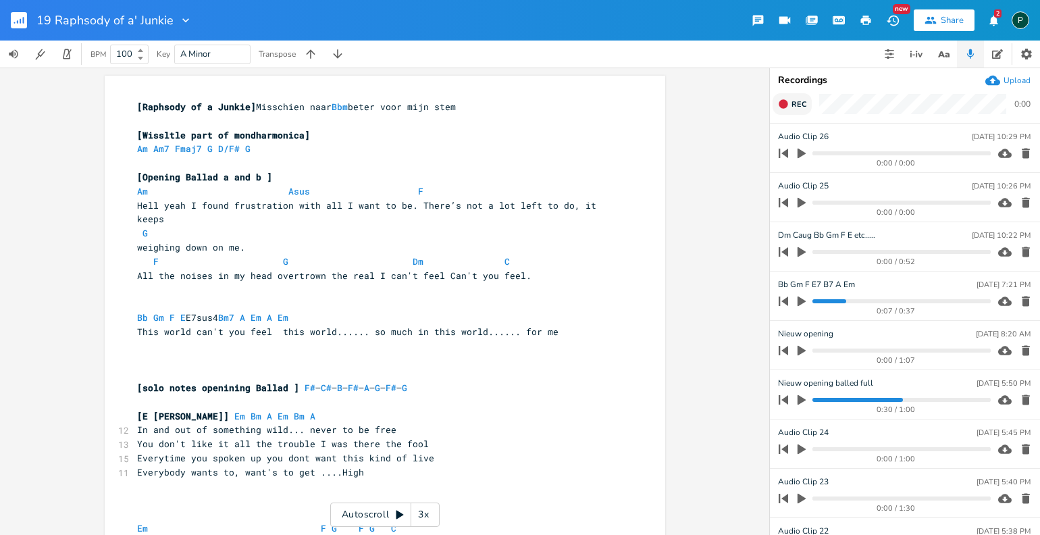
click at [861, 154] on progress at bounding box center [902, 153] width 178 height 4
click at [798, 153] on icon "button" at bounding box center [802, 154] width 8 height 10
click at [848, 153] on progress at bounding box center [902, 153] width 178 height 4
click at [805, 153] on icon "button" at bounding box center [802, 153] width 8 height 9
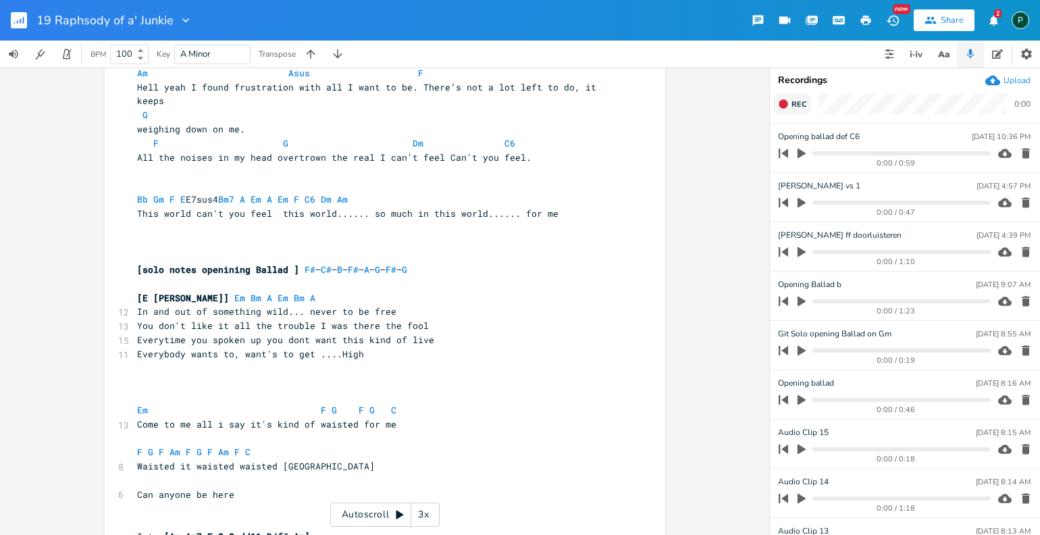
scroll to position [28, 0]
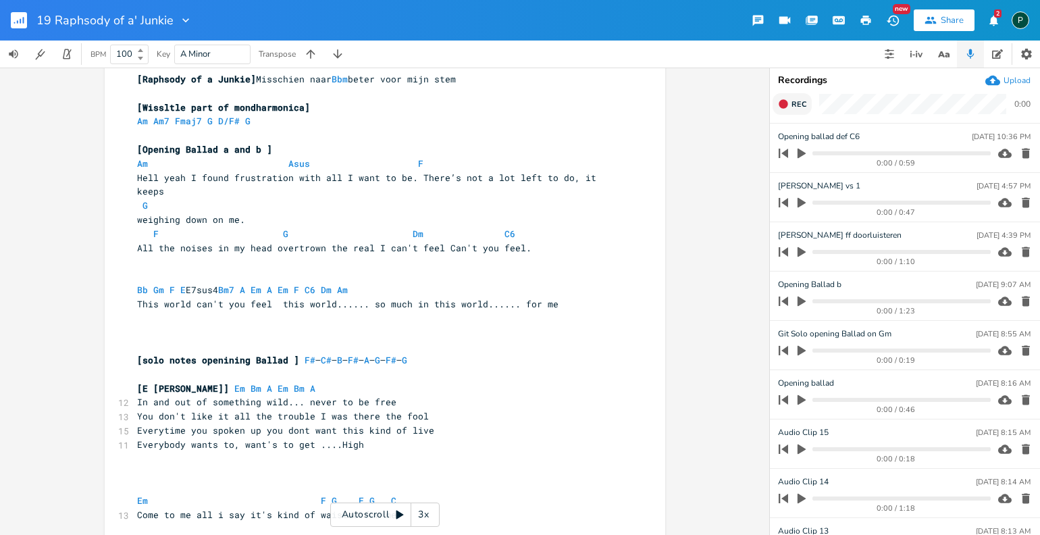
click at [436, 311] on pre "​" at bounding box center [378, 318] width 488 height 14
click at [357, 283] on span at bounding box center [358, 290] width 11 height 14
click at [373, 283] on span at bounding box center [375, 290] width 22 height 14
click at [355, 283] on span at bounding box center [358, 290] width 11 height 14
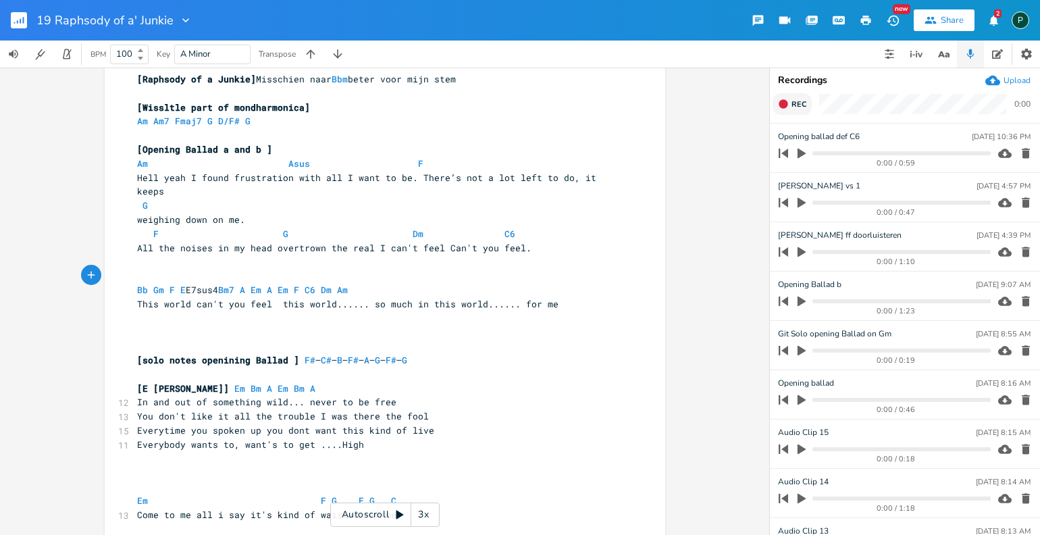
click at [355, 283] on span at bounding box center [358, 290] width 11 height 14
click at [321, 283] on pre "Bb Gm F E E7sus4 Bm7 A Em A Em F C6 Dm Am" at bounding box center [378, 290] width 488 height 14
click at [335, 284] on span "Bb Gm F E E7sus4 Bm7 A Em A Em F C6 Dm Am" at bounding box center [272, 290] width 270 height 12
type textarea "Bb Gm F"
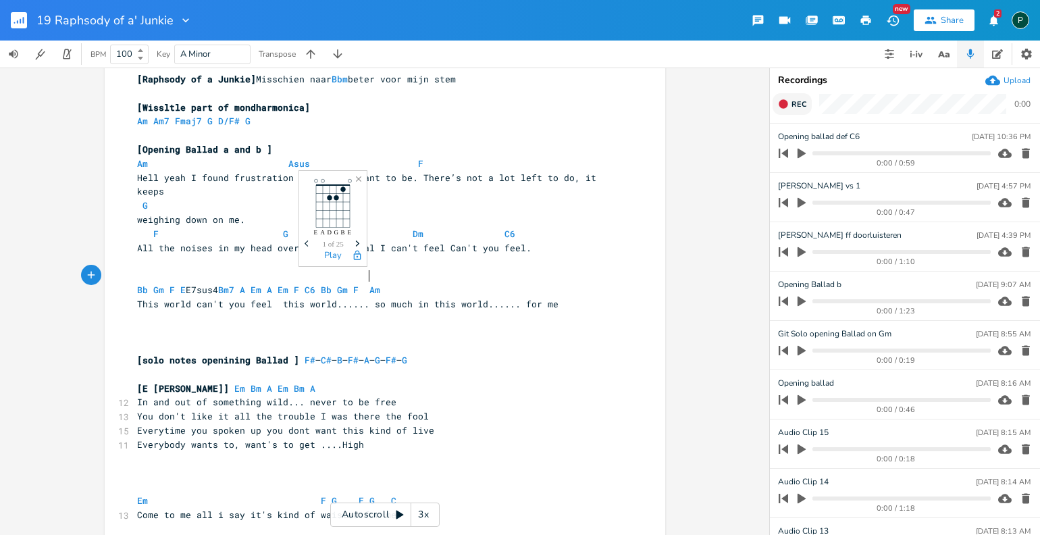
scroll to position [0, 6]
type textarea "E7"
click at [399, 283] on span at bounding box center [402, 290] width 11 height 14
click at [391, 284] on span "Bb Gm F E E7sus4 Bm7 A Em A Em F C6 Bb Gm F E7 Am" at bounding box center [293, 290] width 313 height 12
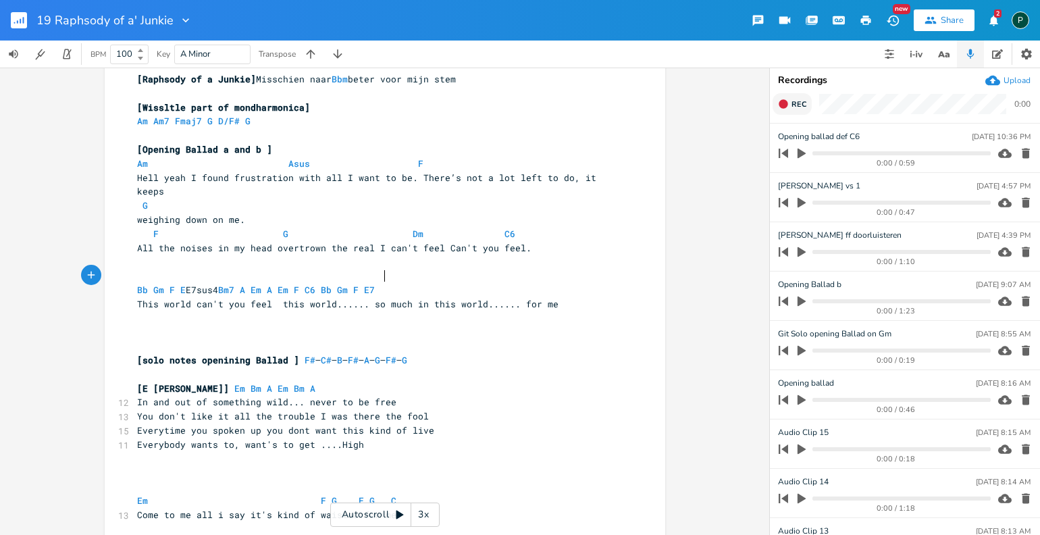
click at [156, 199] on pre "G" at bounding box center [378, 206] width 488 height 14
type textarea "Faddd11"
type textarea "11"
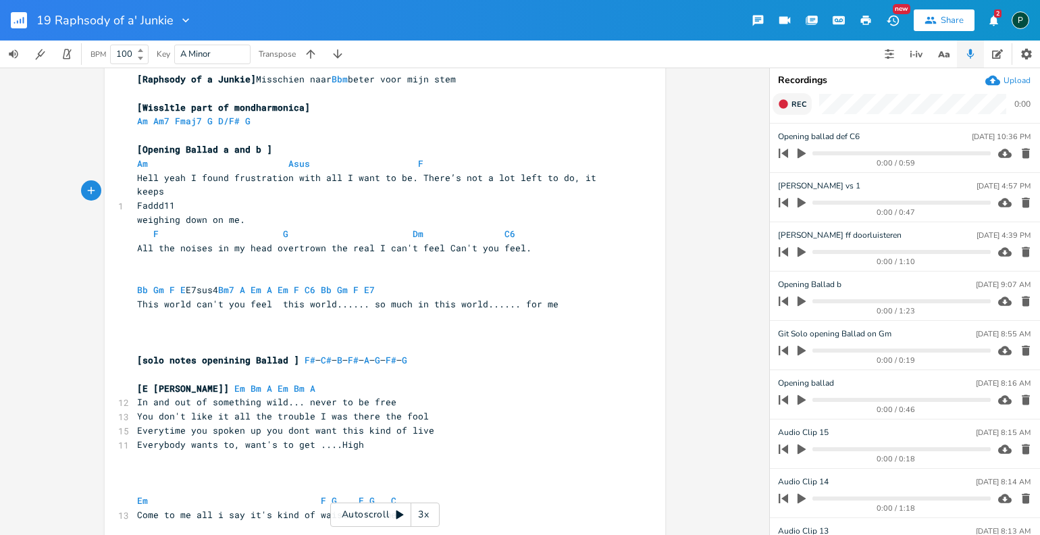
click at [239, 213] on span "weighing down on me." at bounding box center [191, 219] width 108 height 12
click at [168, 199] on span "Faddd11" at bounding box center [156, 205] width 38 height 12
click at [219, 199] on pre "Fadd11" at bounding box center [378, 206] width 488 height 14
click at [168, 228] on span "F G Dm C6" at bounding box center [358, 234] width 443 height 12
click at [140, 228] on span "G Dm C6" at bounding box center [347, 234] width 421 height 12
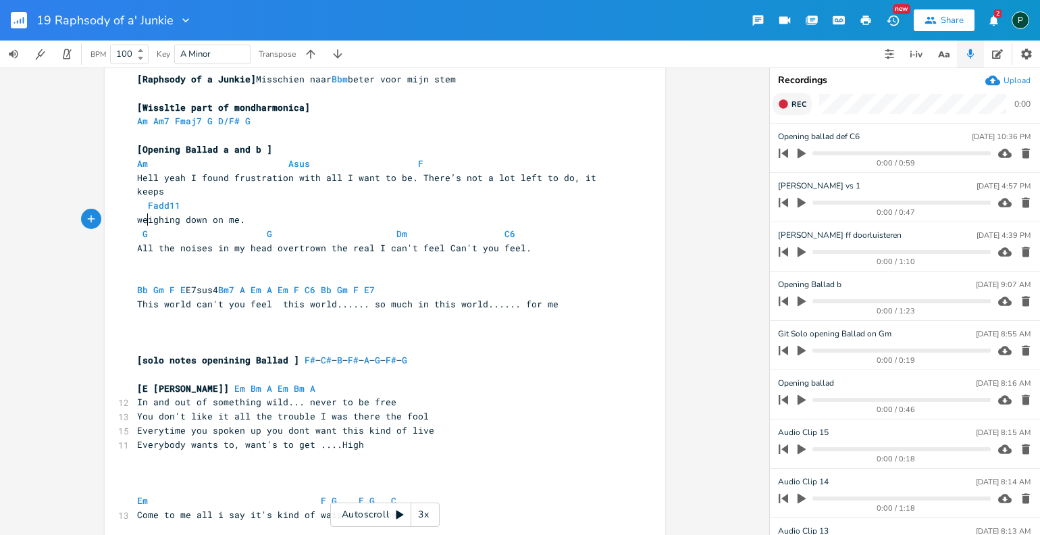
type textarea "G"
click at [288, 228] on span "G G Dm C6" at bounding box center [358, 234] width 443 height 12
type textarea "add11"
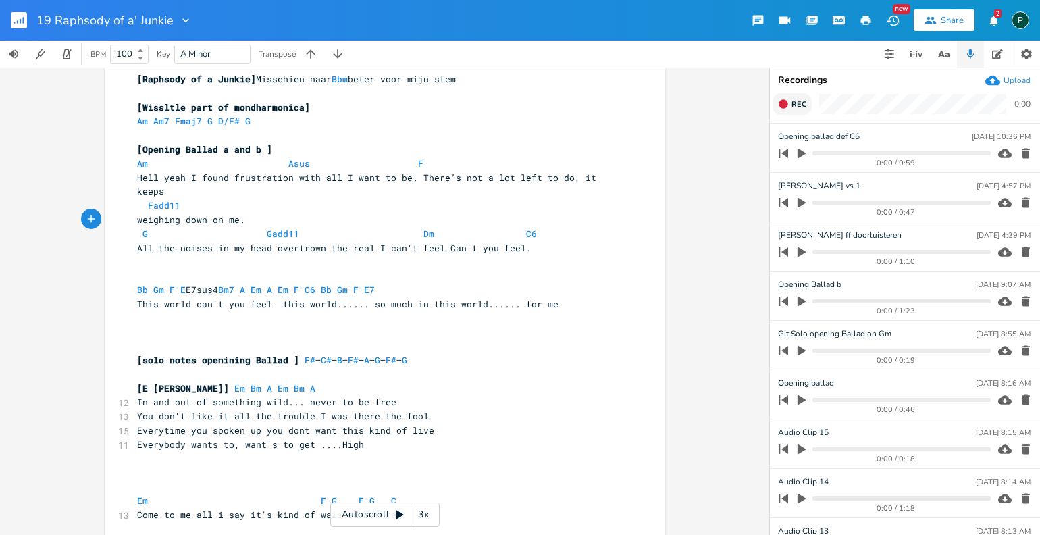
click at [401, 228] on span "G Gadd11 Dm C6" at bounding box center [369, 234] width 465 height 12
click at [422, 213] on pre "weighing down on me." at bounding box center [378, 220] width 488 height 14
click at [182, 284] on span "Bb Gm F E E7sus4 Bm7 A Em A Em F C6 Bb Gm F E7" at bounding box center [293, 290] width 313 height 12
click at [178, 284] on span "Bb Gm F E7sus4 Bm7 A Em A Em F C6 Bb Gm F E7" at bounding box center [280, 290] width 286 height 12
click at [231, 284] on span "Bb Gm F E7sus4 Bm7 A Em A Em F C6 Bb Gm F E7" at bounding box center [283, 290] width 292 height 12
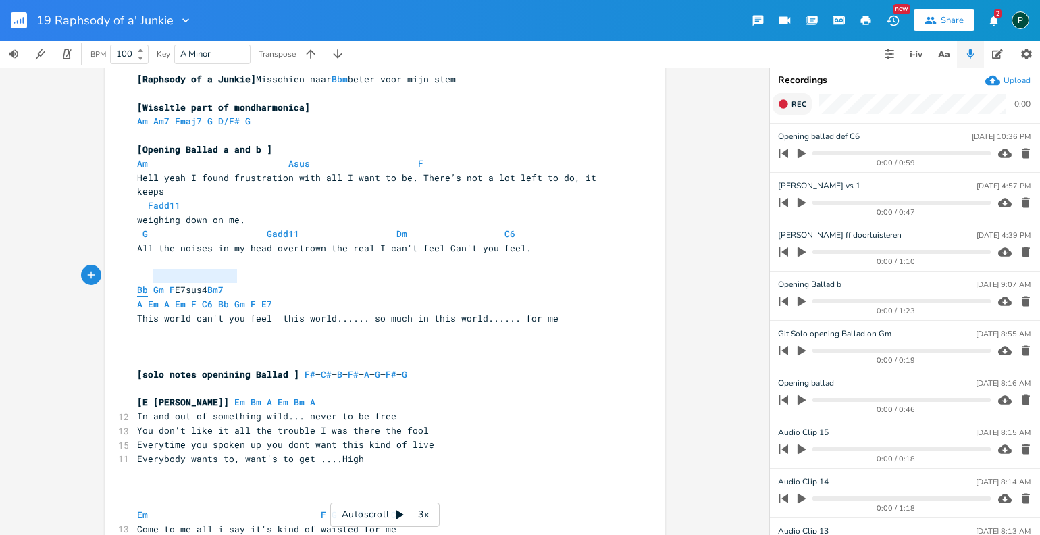
type textarea "Bb Gm F E7sus4 Bm7"
drag, startPoint x: 239, startPoint y: 276, endPoint x: 132, endPoint y: 278, distance: 107.4
click at [134, 283] on pre "Bb Gm F E7sus4 Bm7" at bounding box center [378, 290] width 488 height 14
click at [547, 228] on span "G Gadd11 Dm C6" at bounding box center [358, 234] width 443 height 12
click at [533, 228] on span "G Gadd11 Dm C6" at bounding box center [358, 234] width 443 height 12
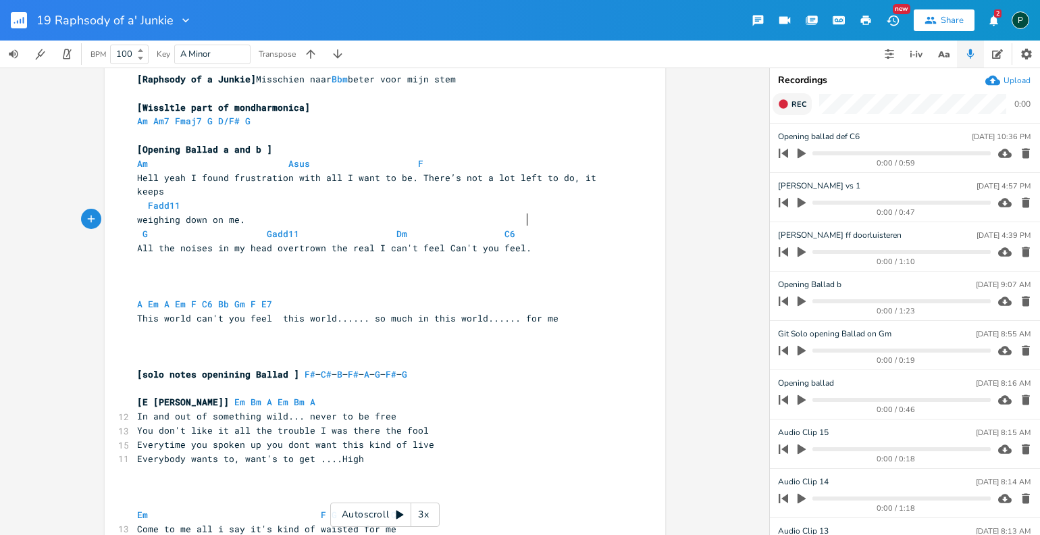
click at [523, 228] on span "G Gadd11 Dm C6" at bounding box center [358, 234] width 443 height 12
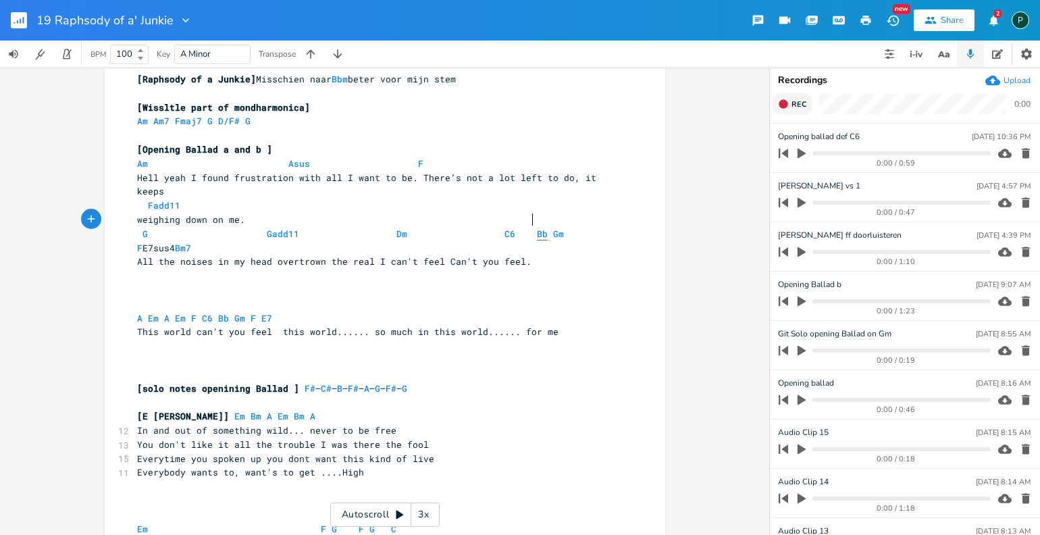
click at [537, 228] on span "Bb" at bounding box center [542, 234] width 11 height 13
click at [520, 228] on span "G Gadd11 Dm C6 Bb Gm F E7sus4 Bm7" at bounding box center [353, 241] width 432 height 26
click at [484, 227] on span at bounding box center [494, 234] width 22 height 14
click at [137, 234] on span "G Gadd11 Dm C6 Bb Gm F E7sus4 Bm7" at bounding box center [380, 241] width 486 height 26
click at [134, 255] on pre "All the noises in my head overtrown the real I can't feel Can't you feel." at bounding box center [378, 262] width 488 height 14
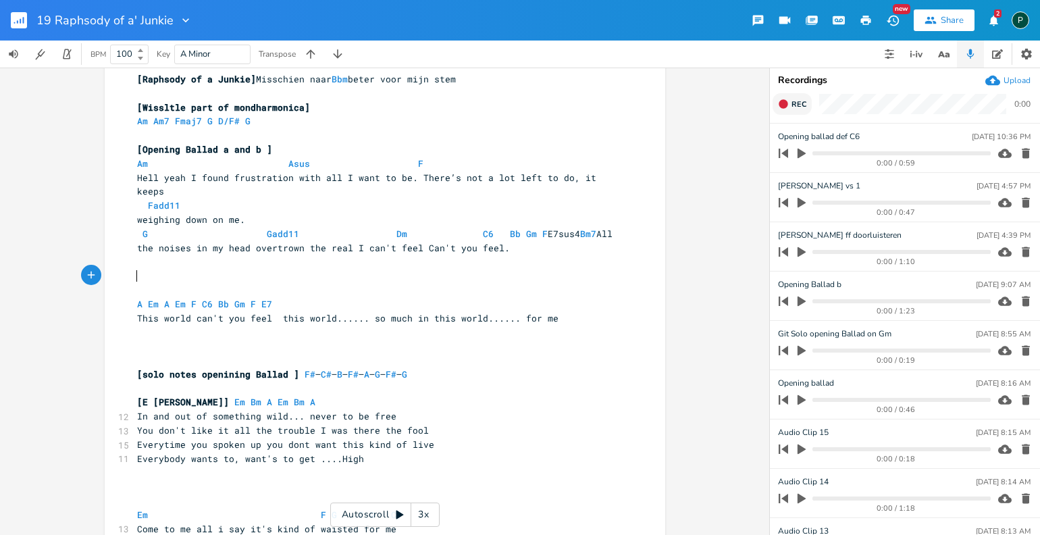
click at [134, 283] on pre "​" at bounding box center [378, 290] width 488 height 14
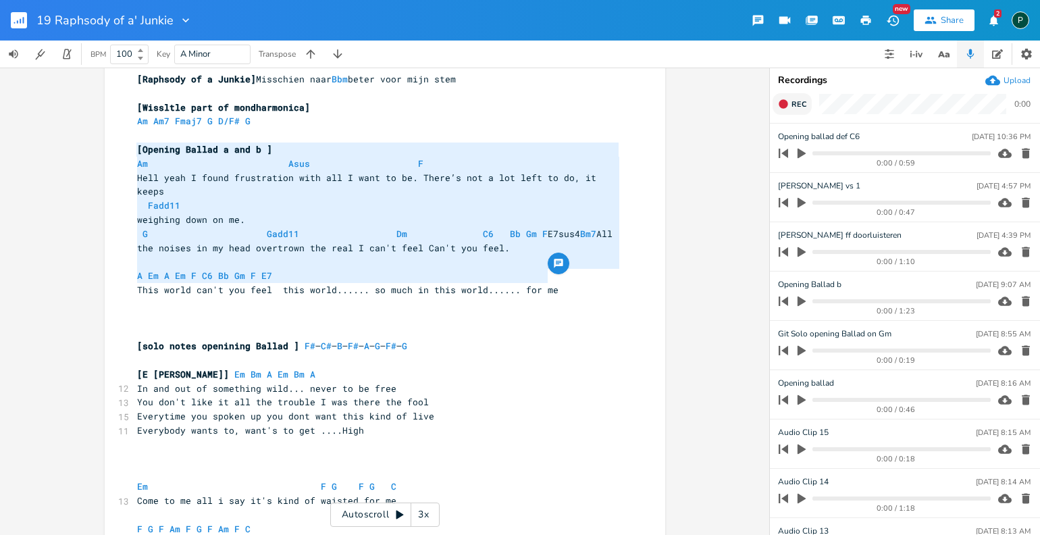
drag, startPoint x: 569, startPoint y: 275, endPoint x: 120, endPoint y: 149, distance: 467.1
type textarea "[Opening Ballad a and b ] Am Asus F Hell yeah I found frustration with all I wa…"
click at [792, 107] on span "Rec" at bounding box center [799, 104] width 15 height 10
click at [792, 107] on span "End" at bounding box center [800, 104] width 16 height 10
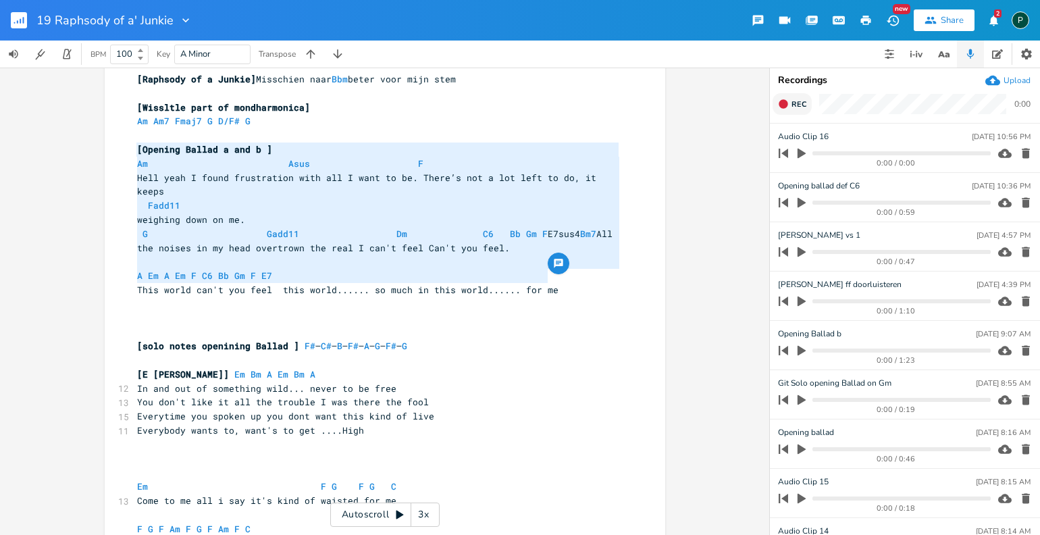
click at [792, 107] on span "Rec" at bounding box center [799, 104] width 15 height 10
click at [792, 107] on span "End" at bounding box center [800, 104] width 16 height 10
type input "Opening ballad def C6"
click at [1022, 247] on icon "button" at bounding box center [1026, 252] width 8 height 10
click at [1022, 149] on icon "button" at bounding box center [1026, 154] width 8 height 10
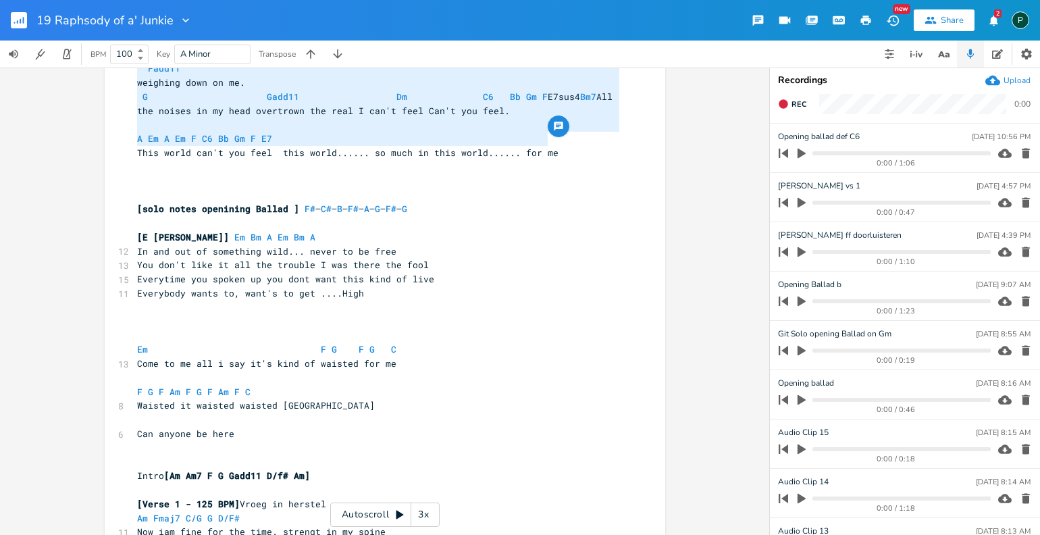
scroll to position [167, 0]
click at [375, 130] on pre "A Em A Em F C6 Bb Gm F E7" at bounding box center [378, 137] width 488 height 14
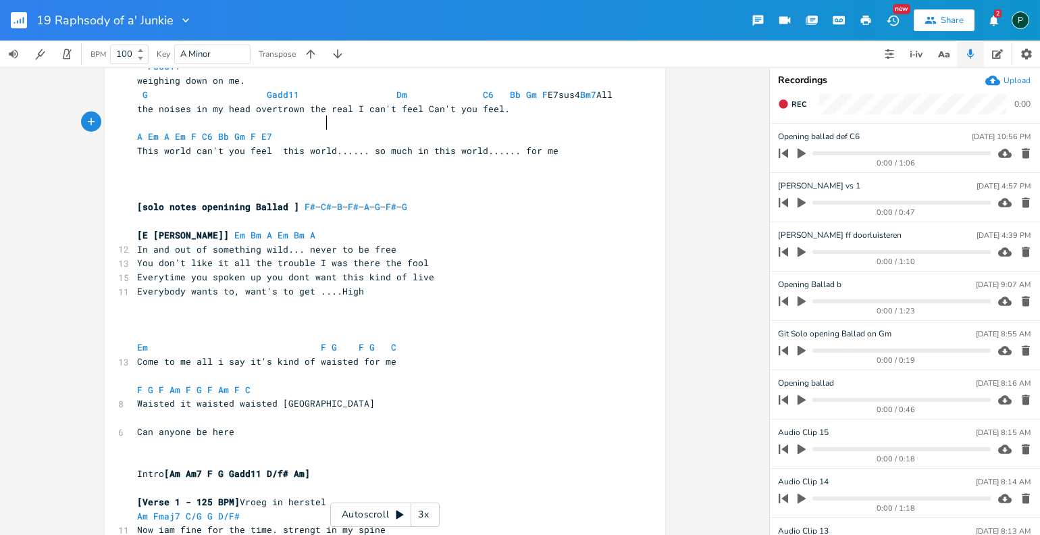
scroll to position [0, 0]
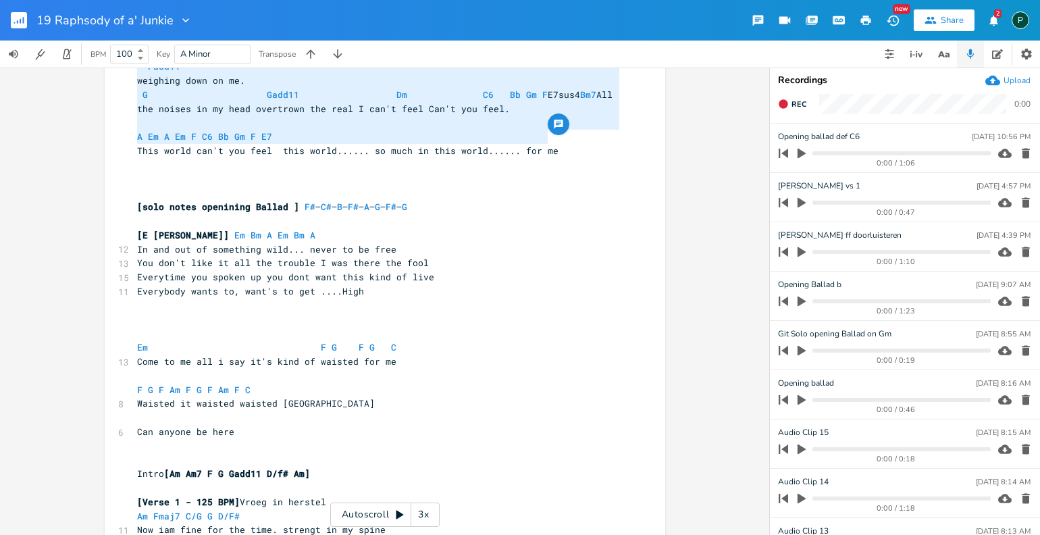
type textarea "Asus F Hell yeah I found frustration with all I want to be. There’s not a lot l…"
drag, startPoint x: 546, startPoint y: 136, endPoint x: 236, endPoint y: 24, distance: 328.8
click at [236, 24] on div "19 Raphsody of a' Junkie New Share 2 P BPM 100 Key A Minor Transpose Asus F Hel…" at bounding box center [520, 267] width 1040 height 535
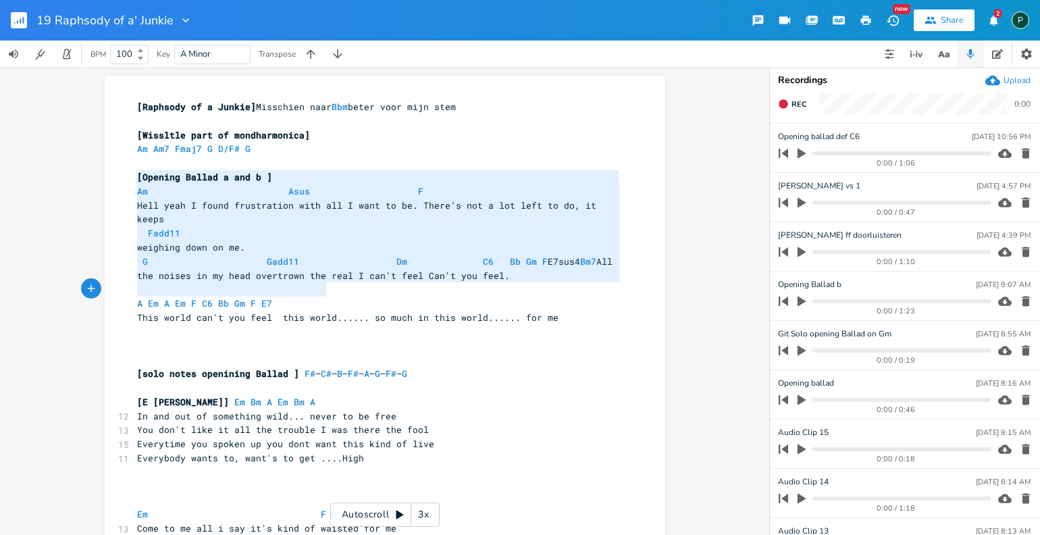
type textarea "[Opening Ballad a and b ] Am Asus F Hell yeah I found frustration with all I wa…"
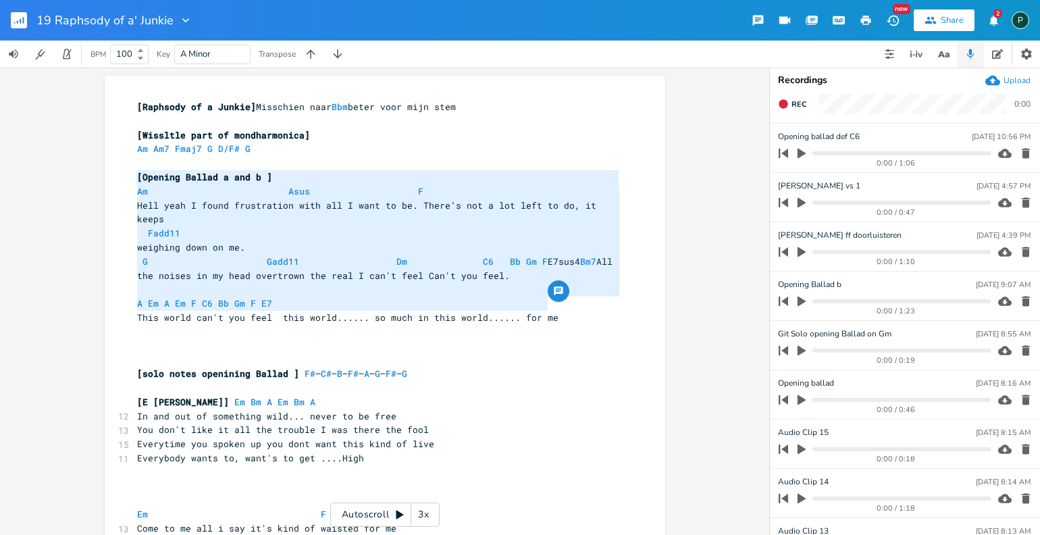
drag, startPoint x: 130, startPoint y: 175, endPoint x: 548, endPoint y: 301, distance: 436.8
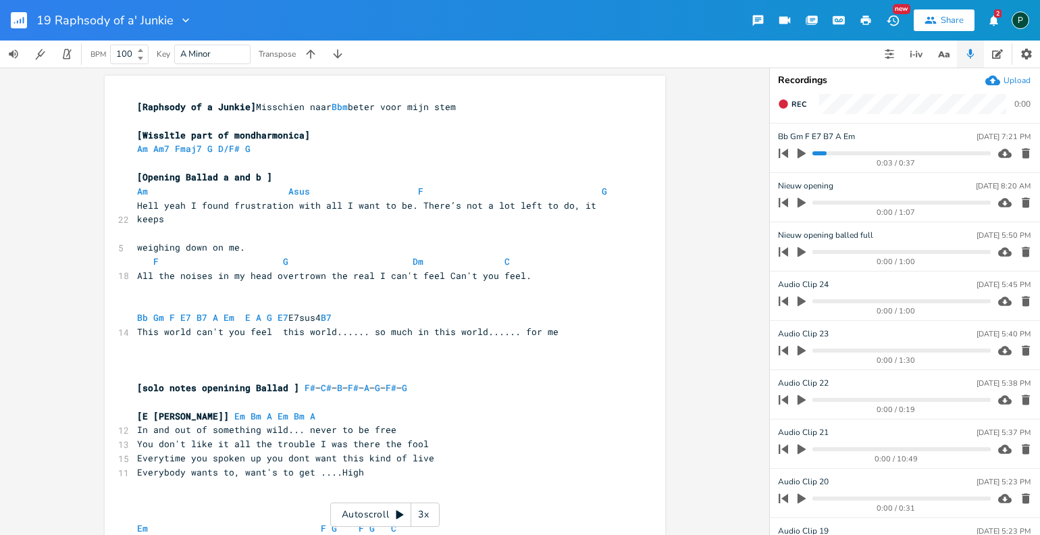
click at [803, 151] on icon "button" at bounding box center [802, 154] width 8 height 10
click at [811, 153] on div "0:03 / 0:37" at bounding box center [882, 154] width 217 height 22
click at [806, 153] on icon "button" at bounding box center [801, 153] width 11 height 11
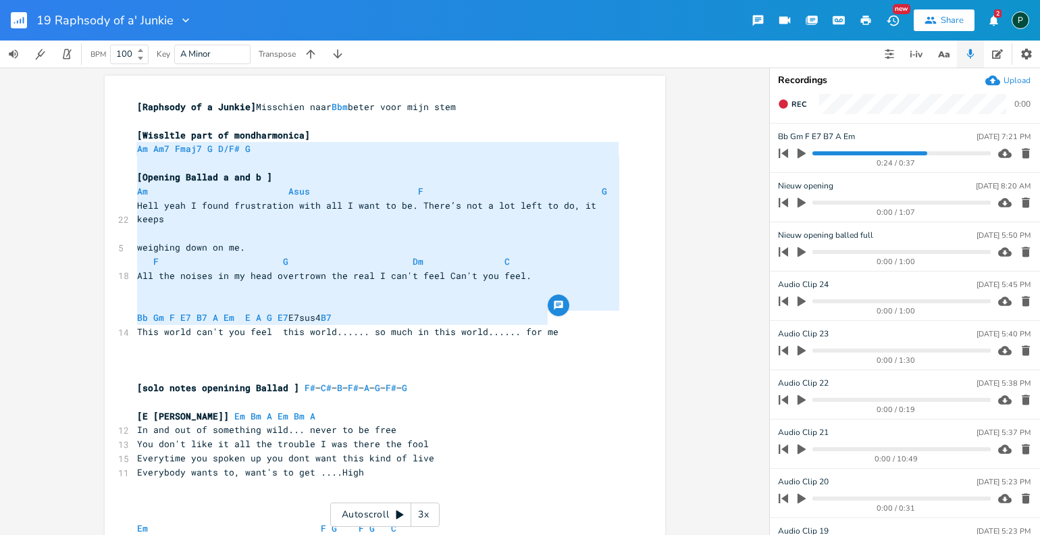
type textarea "[Opening Ballad a and b ] Am Asus F G Hell yeah I found frustration with all I …"
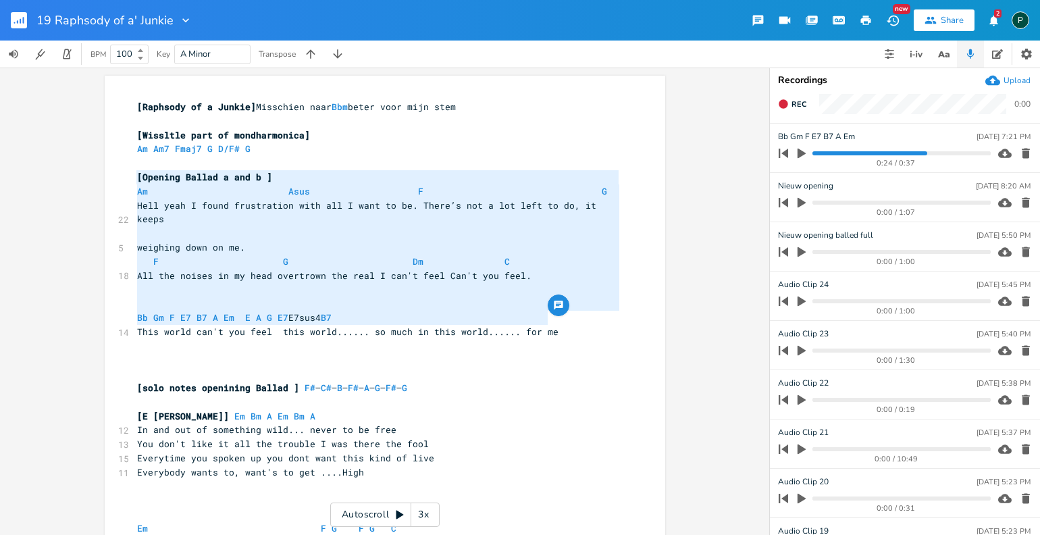
drag, startPoint x: 568, startPoint y: 318, endPoint x: 124, endPoint y: 174, distance: 467.4
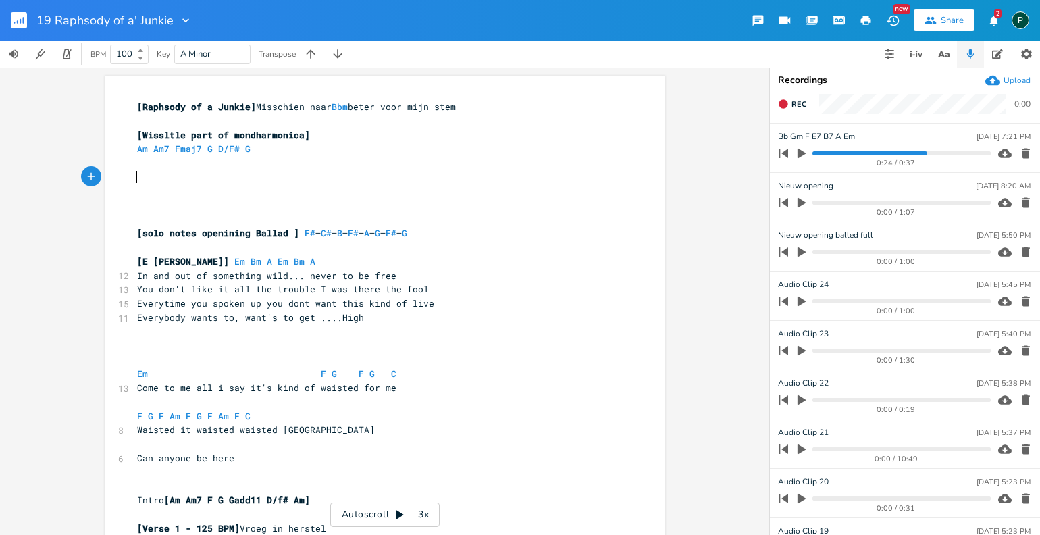
scroll to position [47, 0]
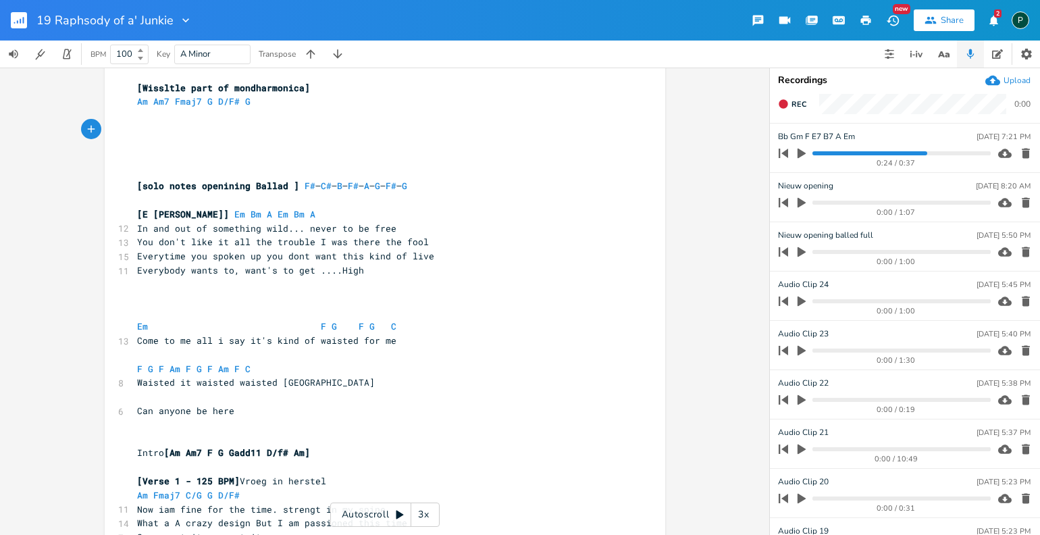
type textarea "[Opening Ballad a and b ] Am Asus F G Hell yeah I found frustration with all I …"
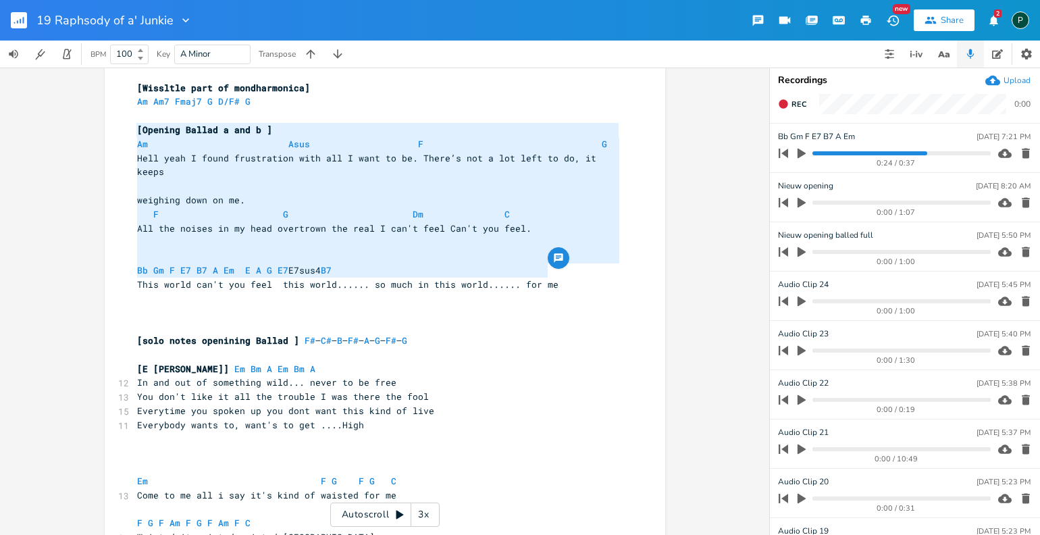
click at [376, 319] on pre "​" at bounding box center [378, 326] width 488 height 14
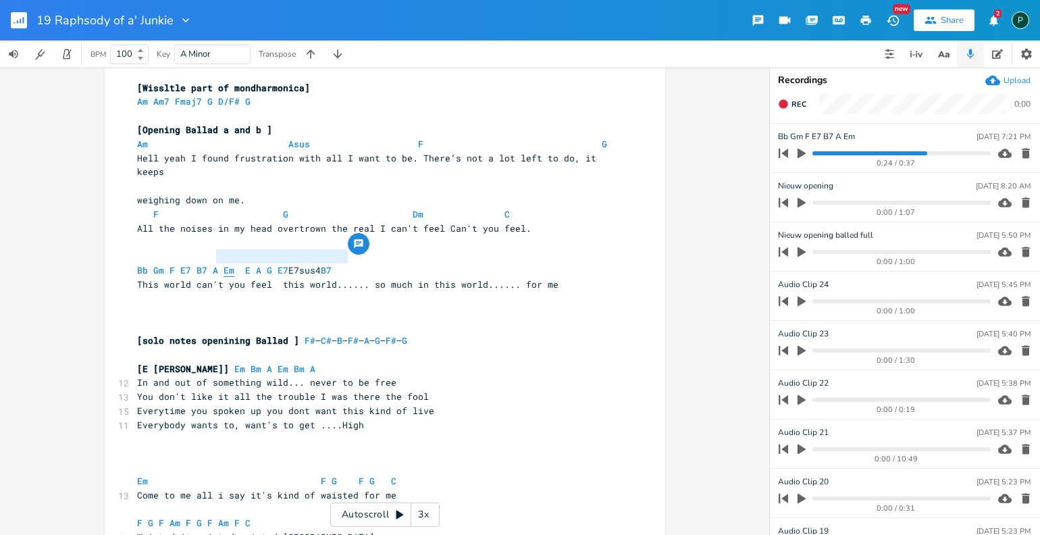
type textarea "Em E A G E7 E7sus4 B7"
drag, startPoint x: 351, startPoint y: 256, endPoint x: 218, endPoint y: 255, distance: 133.7
click at [218, 264] on span "Bb Gm F E7 B7 A Em E A G E7 E7sus4 B7" at bounding box center [283, 270] width 292 height 12
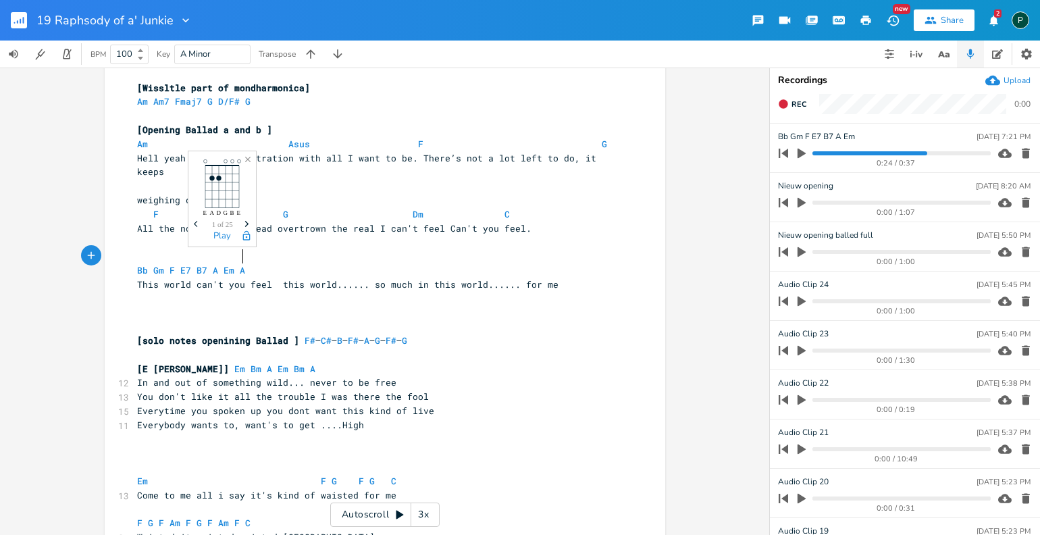
scroll to position [0, 20]
type textarea "Em A Em"
click at [299, 278] on pre "This world can't you feel this world...... so much in this world...... for me" at bounding box center [378, 285] width 488 height 14
click at [186, 264] on span "Bb Gm F E7 B7 A Em A Em" at bounding box center [245, 270] width 216 height 12
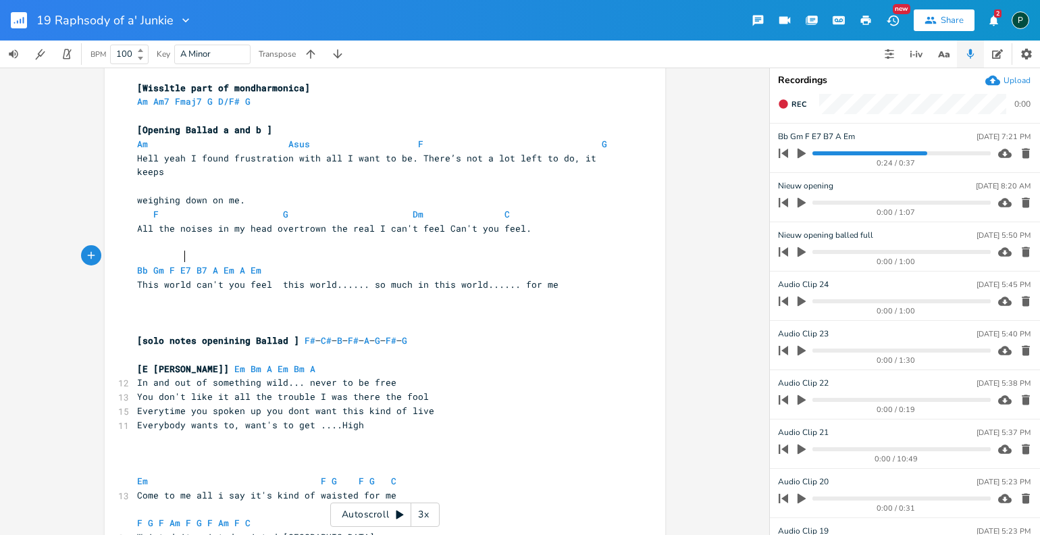
scroll to position [0, 3]
type textarea "E"
type textarea "sus4"
click at [201, 272] on li "E7sus4" at bounding box center [217, 270] width 63 height 14
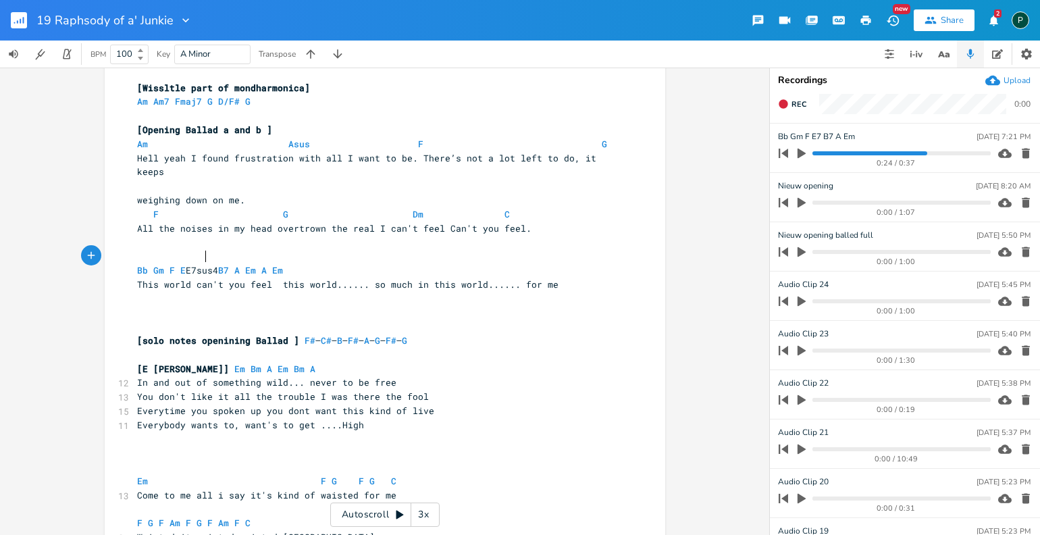
click at [199, 264] on span "Bb Gm F E E7sus4 B7 A Em A Em" at bounding box center [250, 270] width 227 height 12
click at [190, 264] on span "Bb Gm F E E7sus4 B7 A Em A Em" at bounding box center [250, 270] width 227 height 12
click at [215, 264] on span "Bb Gm F E E7sus4 B7 A Em A Em" at bounding box center [250, 270] width 227 height 12
click at [197, 264] on span "Bb Gm F E E7sus B7 A Em A Em" at bounding box center [250, 270] width 227 height 12
click at [211, 264] on span "Bb Gm F E E7sus B7 A Em A Em" at bounding box center [250, 270] width 227 height 12
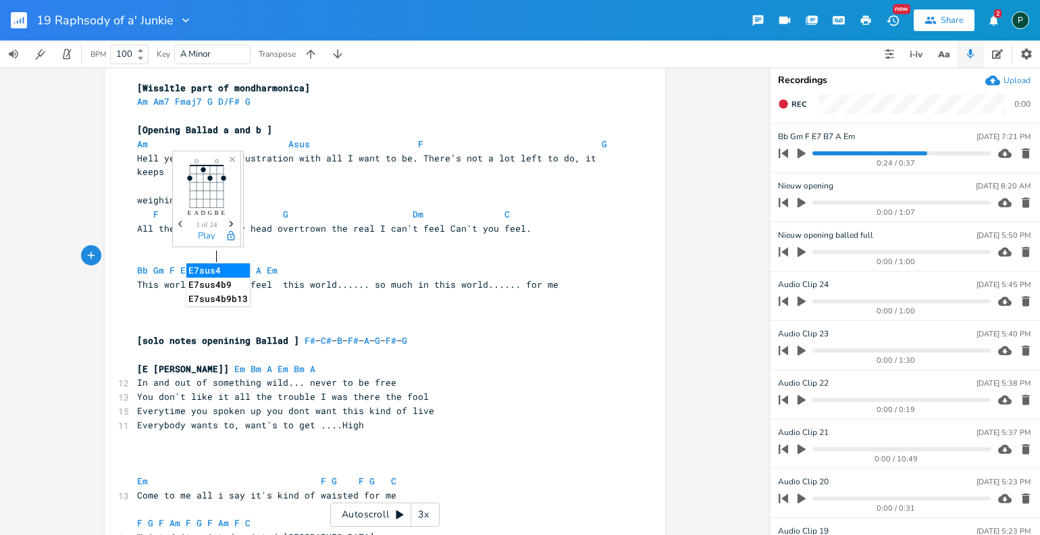
scroll to position [0, 23]
type textarea "E7sus2"
click at [207, 267] on li "E7sus4" at bounding box center [217, 270] width 63 height 14
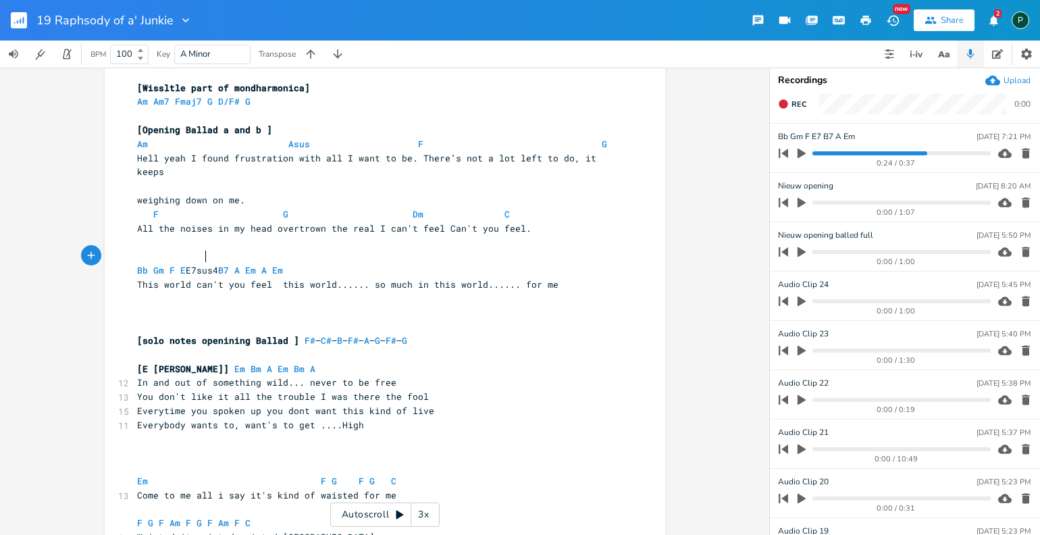
click at [199, 264] on span "Bb Gm F E E7sus4 B7 A Em A Em" at bounding box center [250, 270] width 227 height 12
click at [234, 264] on span "Bb Gm F E E7sus4 B7 A Em A Em" at bounding box center [250, 270] width 227 height 12
type textarea "m"
click at [323, 249] on pre "​" at bounding box center [378, 256] width 488 height 14
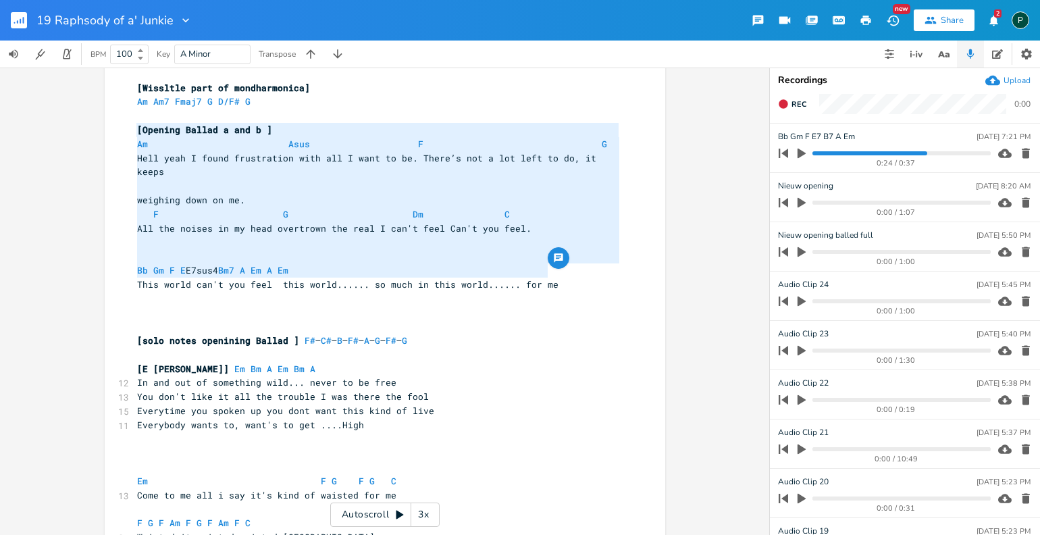
drag, startPoint x: 582, startPoint y: 273, endPoint x: 123, endPoint y: 132, distance: 480.3
type textarea "[Opening Ballad a and b ] Am Asus F Hell yeah I found frustration with all I wa…"
click at [812, 234] on input "Dm Caug Bb Gm F E etc....." at bounding box center [826, 235] width 97 height 12
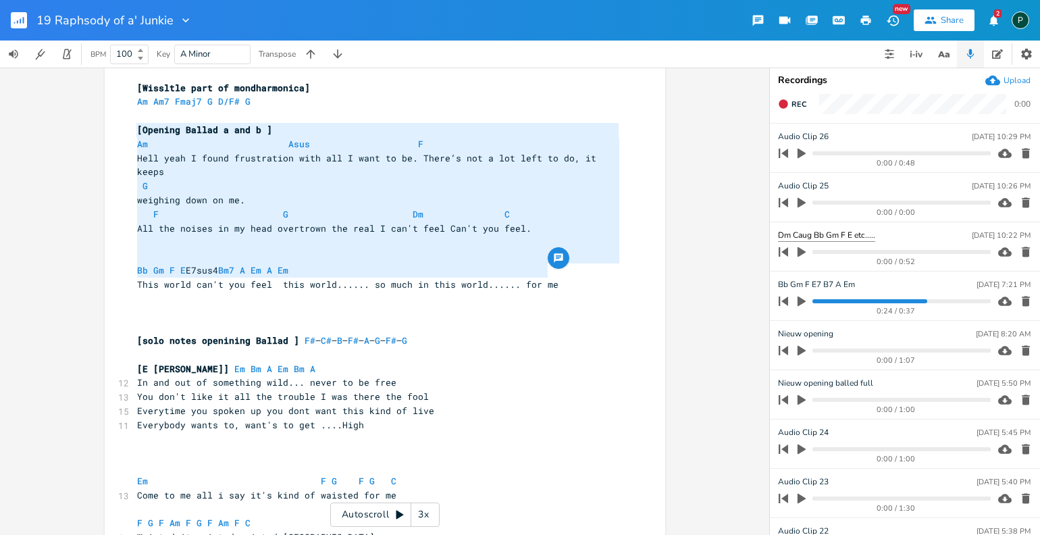
click at [800, 236] on input "Dm Caug Bb Gm F E etc....." at bounding box center [826, 235] width 97 height 13
type input "Dm C6 Bb Gm F E etc....."
click at [498, 208] on span "F G Dm C" at bounding box center [356, 214] width 438 height 12
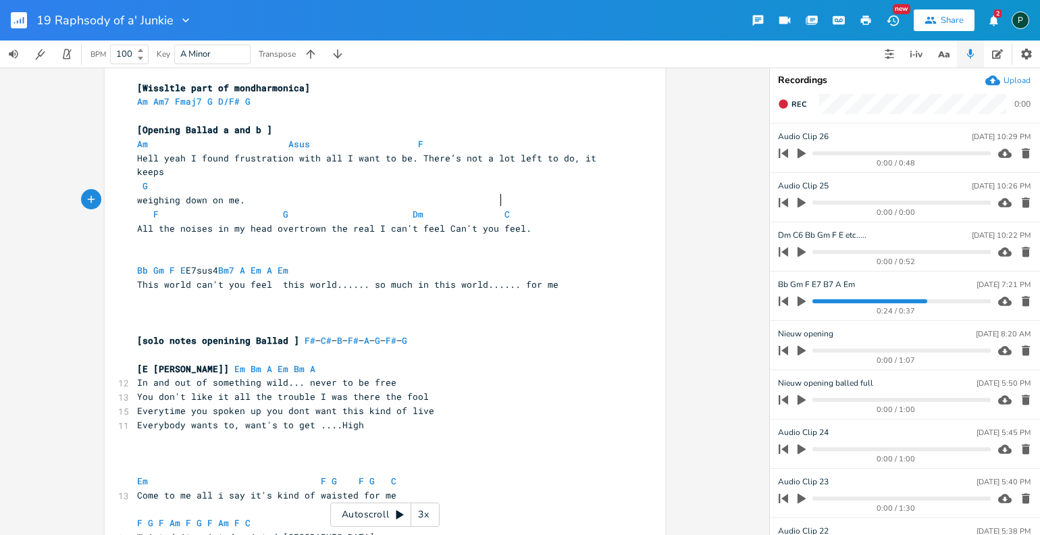
scroll to position [0, 0]
type textarea "6"
click at [568, 207] on pre "F G Dm C6" at bounding box center [378, 214] width 488 height 14
click at [307, 263] on span at bounding box center [310, 270] width 22 height 14
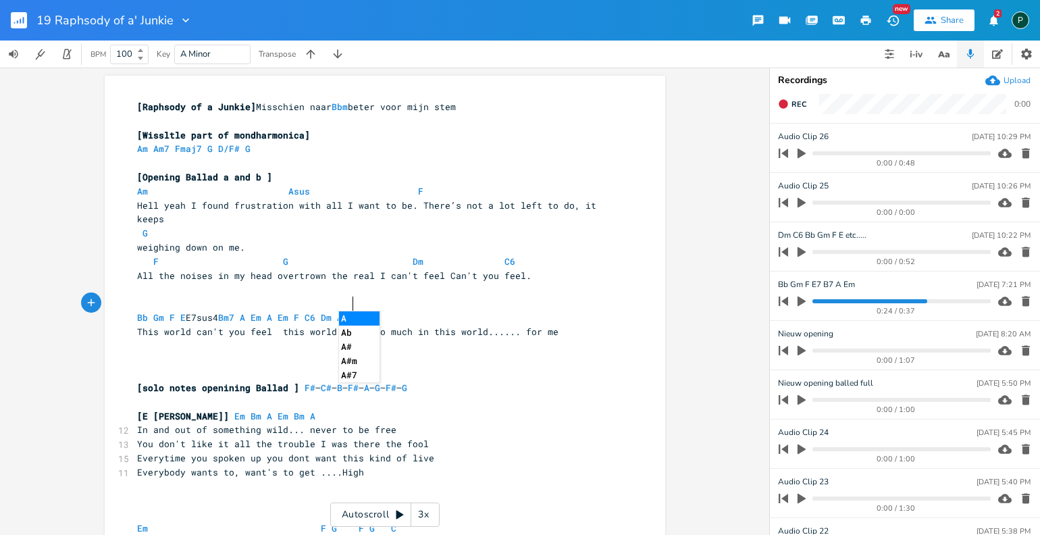
scroll to position [0, 53]
type textarea "F C6 Dm Am"
click at [795, 109] on span "Rec" at bounding box center [799, 104] width 15 height 10
click at [795, 109] on span "End" at bounding box center [800, 104] width 16 height 10
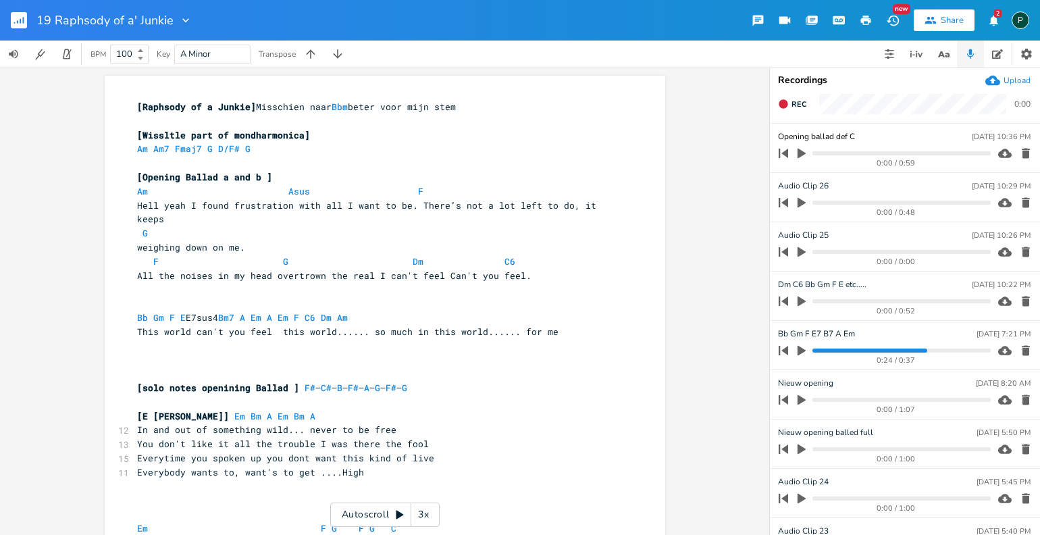
type input "Opening ballad def C6"
click at [1022, 200] on icon "button" at bounding box center [1026, 203] width 8 height 10
click at [1021, 203] on icon "button" at bounding box center [1026, 203] width 14 height 14
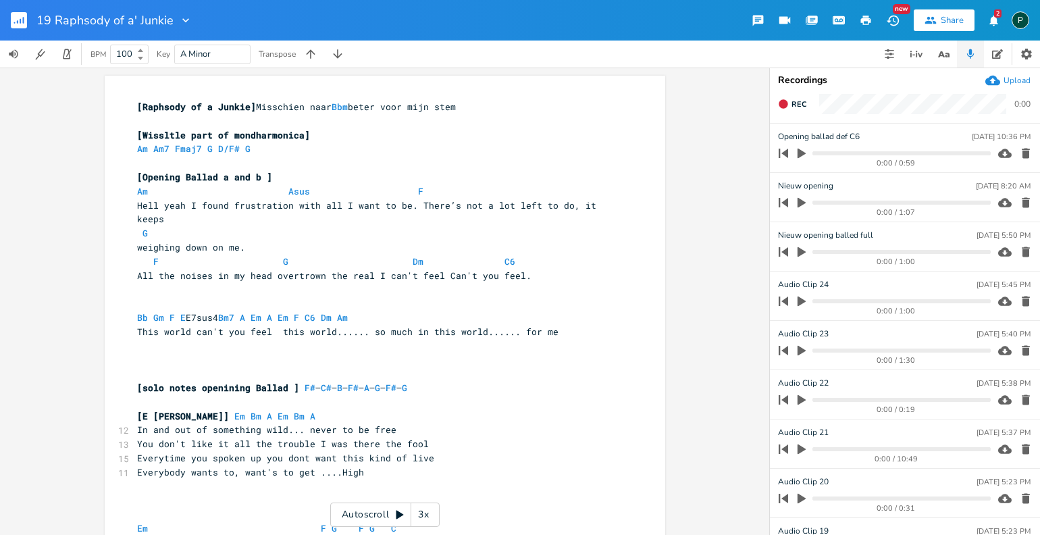
click at [1022, 202] on icon "button" at bounding box center [1026, 203] width 8 height 10
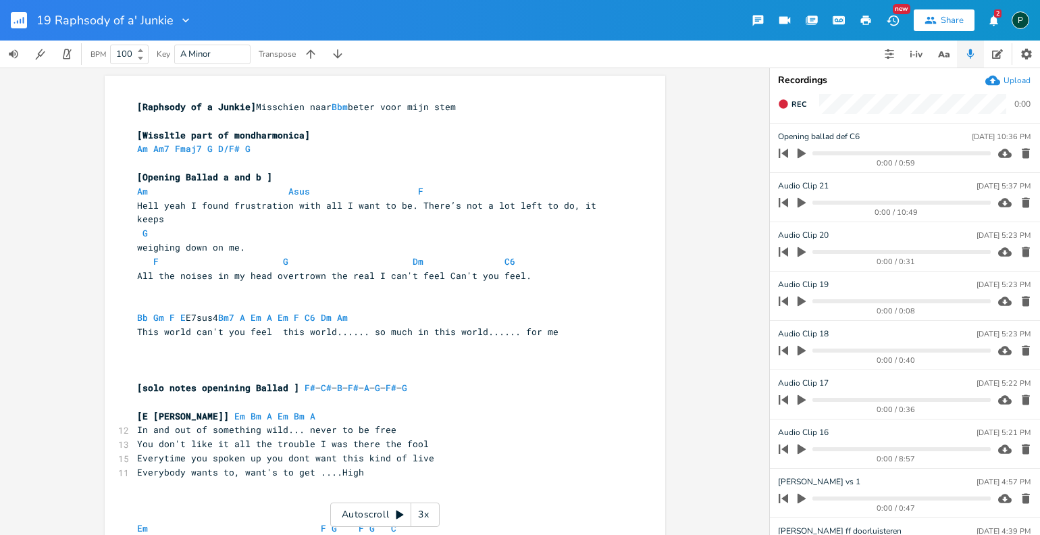
click at [1022, 202] on icon "button" at bounding box center [1026, 203] width 8 height 10
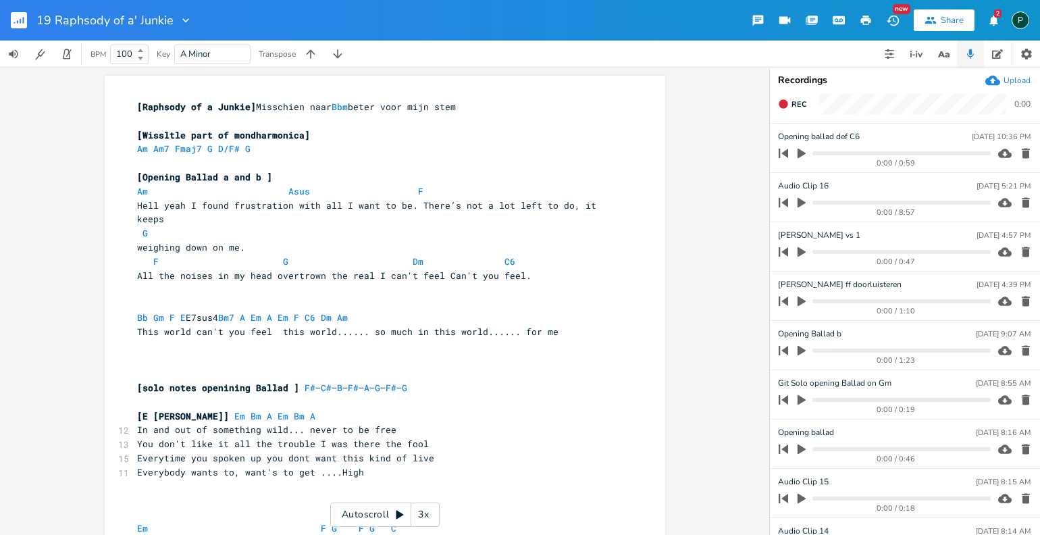
click at [1022, 202] on icon "button" at bounding box center [1026, 203] width 8 height 10
click at [802, 248] on icon "button" at bounding box center [802, 252] width 12 height 12
click at [817, 251] on progress at bounding box center [902, 252] width 178 height 4
click at [804, 253] on icon "button" at bounding box center [802, 251] width 8 height 9
click at [799, 205] on icon "button" at bounding box center [802, 203] width 8 height 10
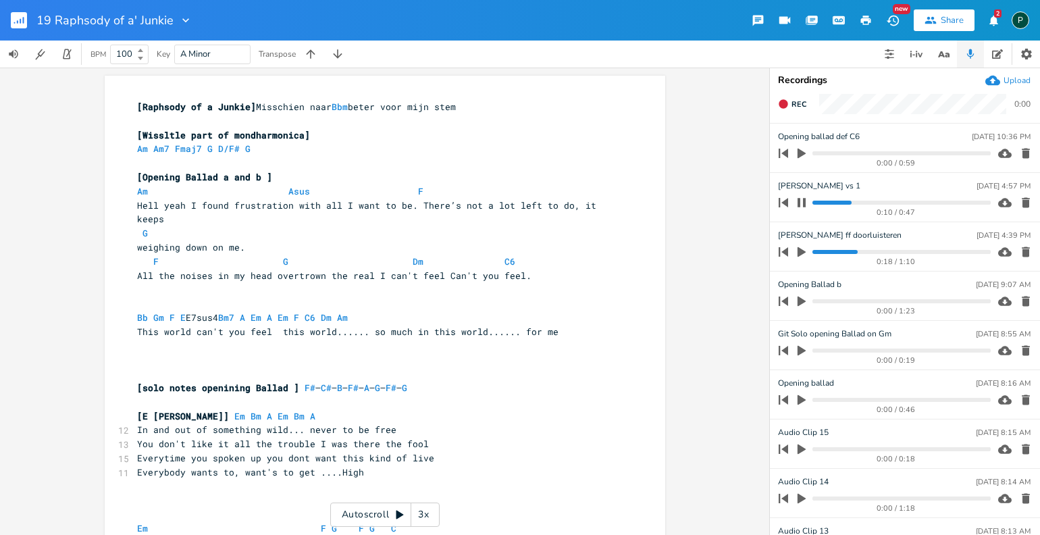
click at [796, 204] on button "button" at bounding box center [802, 203] width 18 height 22
click at [796, 204] on icon "button" at bounding box center [802, 203] width 12 height 12
click at [802, 201] on icon "button" at bounding box center [801, 202] width 11 height 11
click at [813, 202] on progress at bounding box center [902, 203] width 178 height 4
click at [792, 199] on icon "button" at bounding box center [783, 202] width 19 height 19
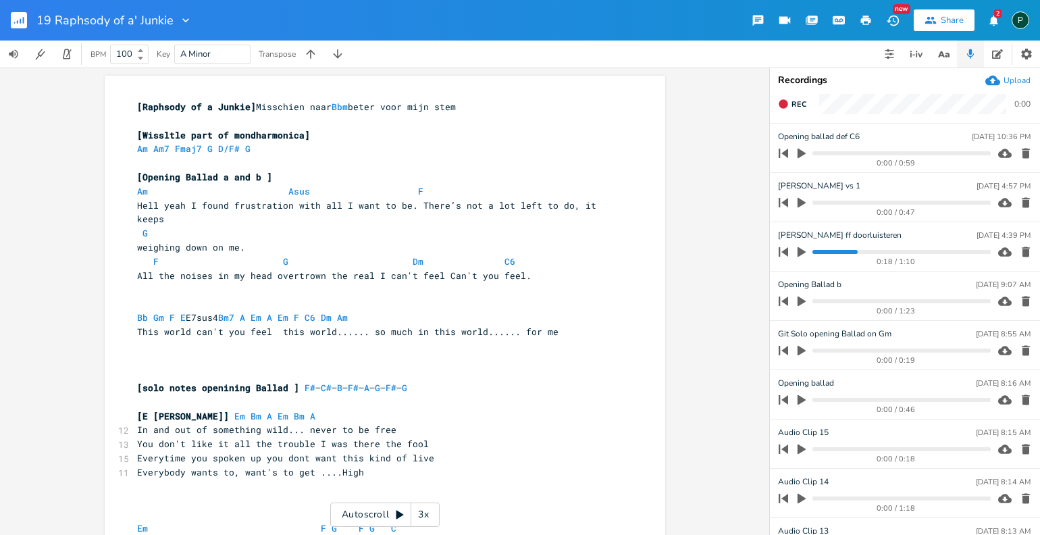
click at [798, 200] on icon "button" at bounding box center [802, 203] width 8 height 10
click at [804, 205] on icon "button" at bounding box center [802, 202] width 8 height 9
click at [797, 203] on icon "button" at bounding box center [802, 203] width 12 height 12
click at [779, 203] on icon "button" at bounding box center [783, 202] width 9 height 9
click at [804, 204] on icon "button" at bounding box center [802, 202] width 8 height 9
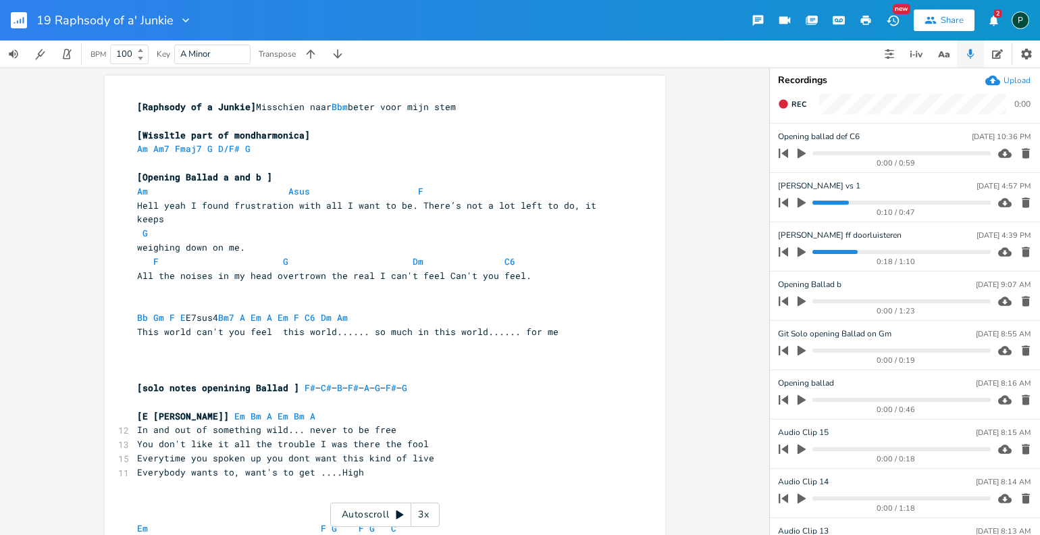
click at [804, 204] on icon "button" at bounding box center [802, 203] width 12 height 12
click at [804, 204] on icon "button" at bounding box center [802, 202] width 8 height 9
click at [804, 204] on icon "button" at bounding box center [802, 203] width 12 height 12
click at [804, 204] on icon "button" at bounding box center [802, 202] width 8 height 9
click at [804, 204] on icon "button" at bounding box center [802, 203] width 12 height 12
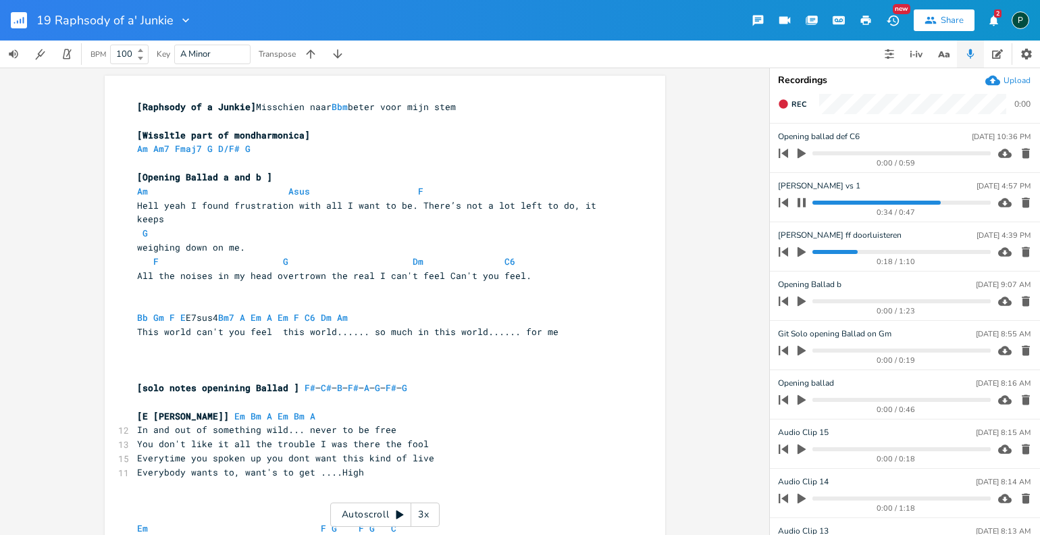
click at [804, 204] on icon "button" at bounding box center [802, 202] width 8 height 9
click at [804, 204] on icon "button" at bounding box center [802, 203] width 12 height 12
click at [804, 204] on icon "button" at bounding box center [802, 202] width 8 height 9
click at [796, 155] on icon "button" at bounding box center [802, 153] width 12 height 12
click at [844, 155] on progress at bounding box center [902, 153] width 178 height 4
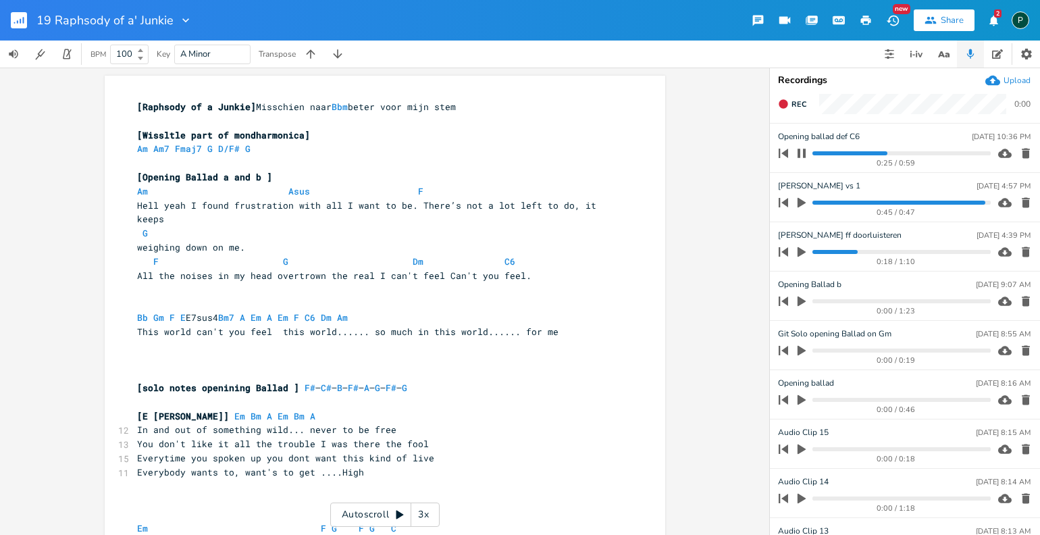
click at [803, 152] on icon "button" at bounding box center [802, 153] width 8 height 9
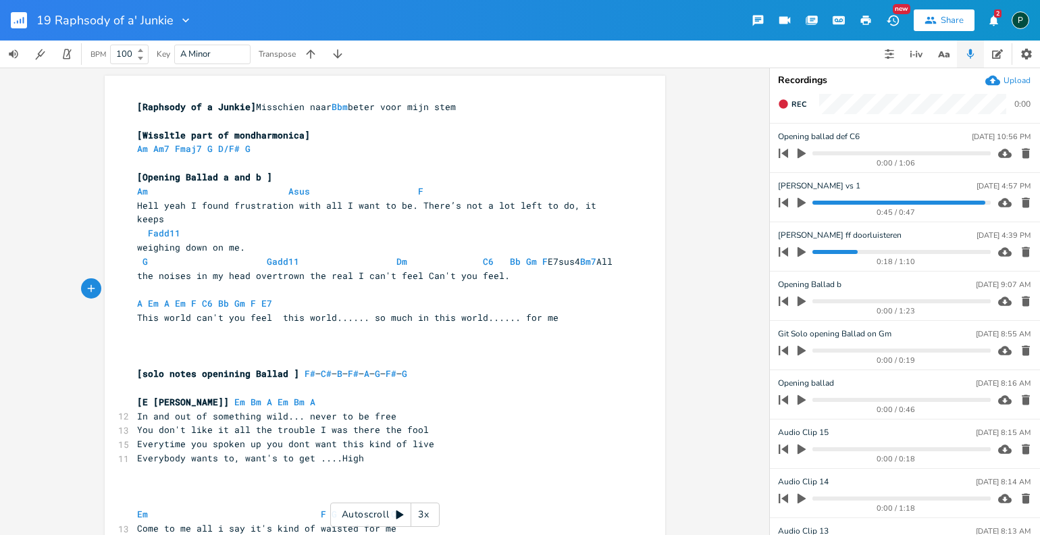
scroll to position [0, 53]
